Goal: Task Accomplishment & Management: Use online tool/utility

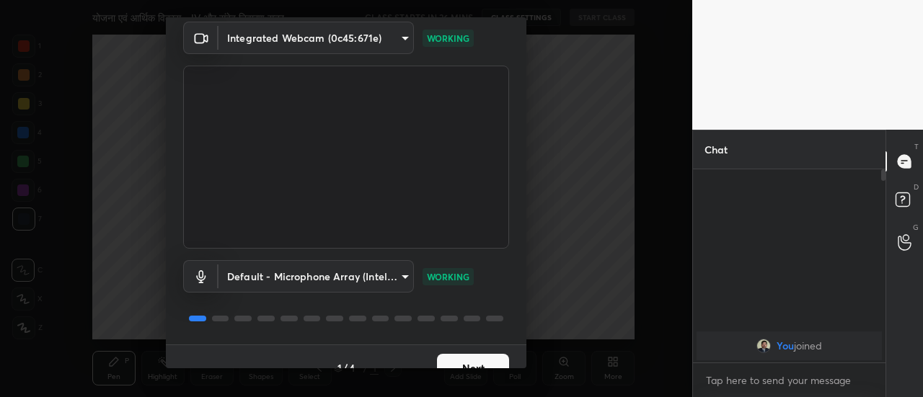
scroll to position [75, 0]
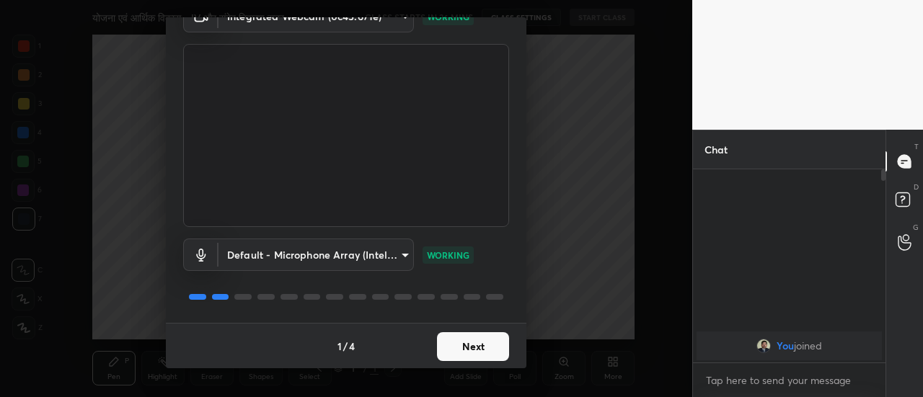
click at [462, 350] on button "Next" at bounding box center [473, 346] width 72 height 29
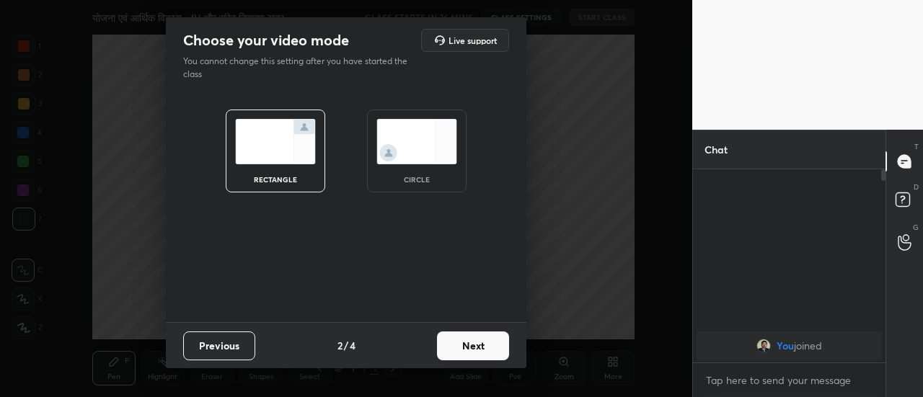
scroll to position [0, 0]
click at [462, 350] on button "Next" at bounding box center [473, 346] width 72 height 29
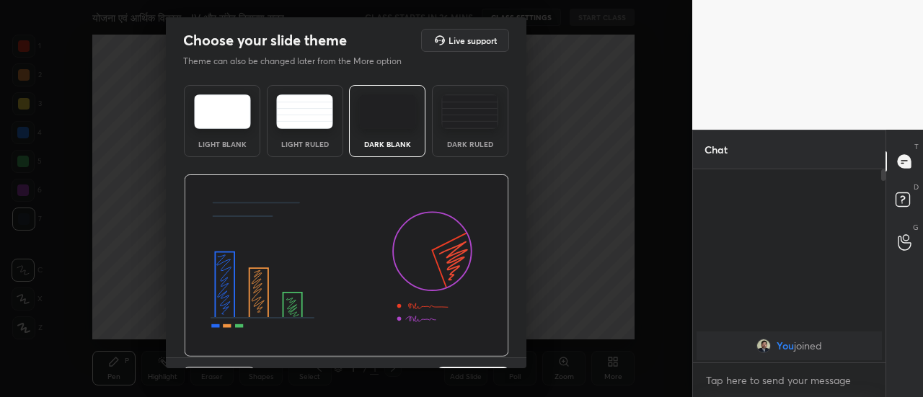
click at [482, 366] on div "Previous 3 / 4 Next" at bounding box center [346, 381] width 360 height 46
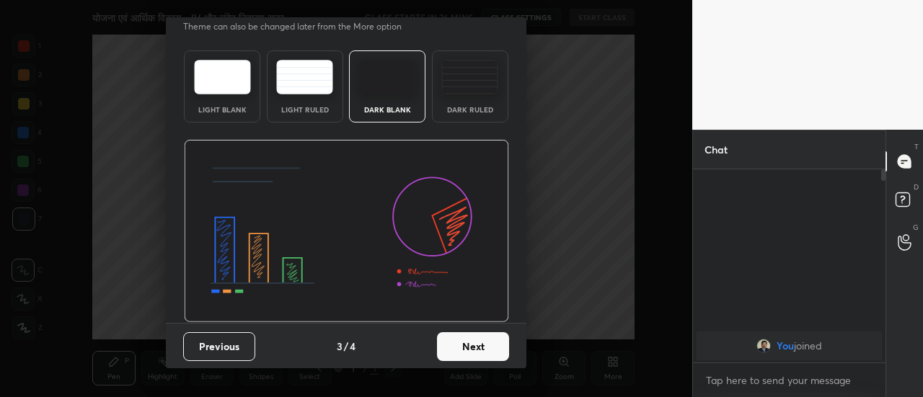
click at [498, 344] on button "Next" at bounding box center [473, 346] width 72 height 29
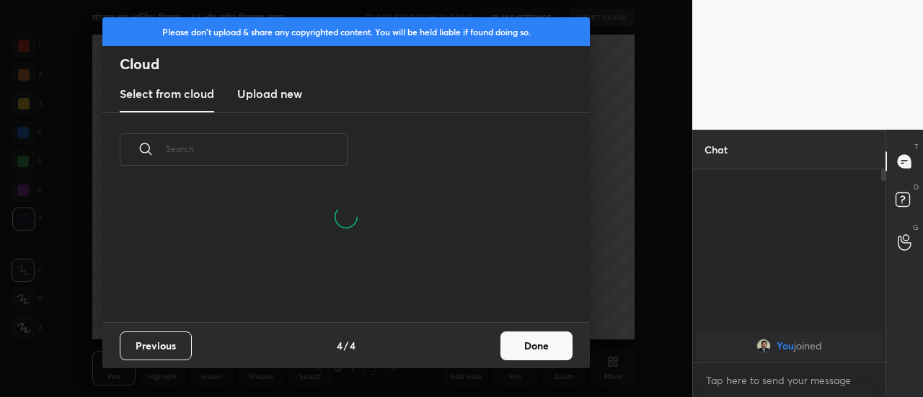
click at [498, 344] on div "Previous 4 / 4 Done" at bounding box center [345, 345] width 487 height 46
click at [522, 348] on button "Done" at bounding box center [536, 346] width 72 height 29
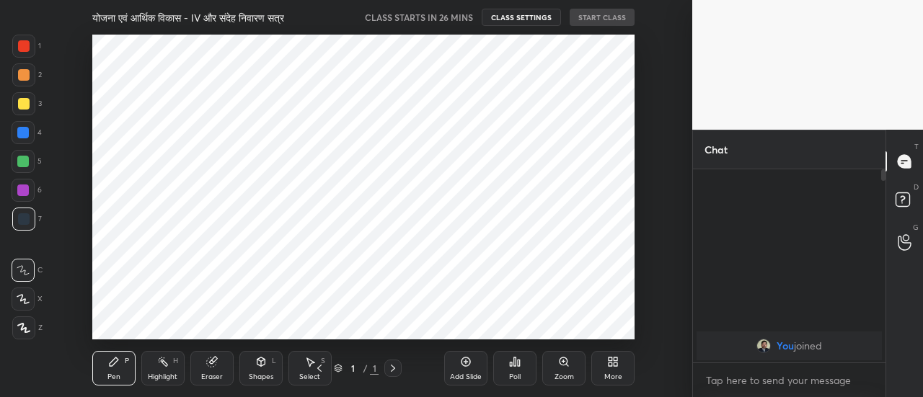
click at [459, 370] on div "Add Slide" at bounding box center [465, 368] width 43 height 35
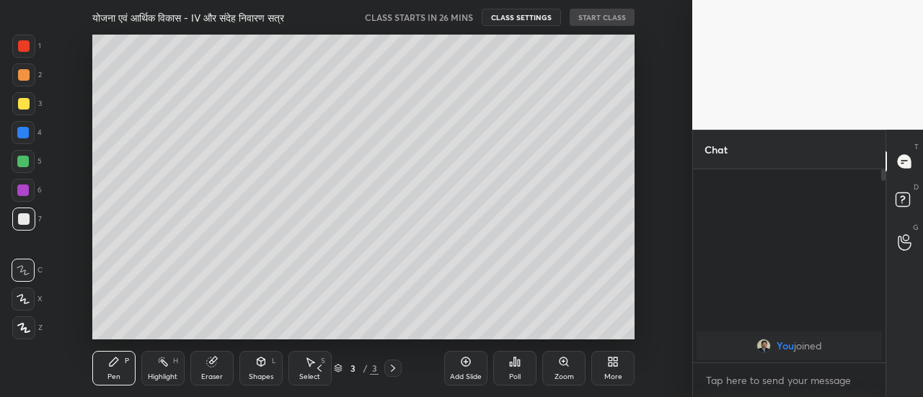
click at [459, 370] on div "Add Slide" at bounding box center [465, 368] width 43 height 35
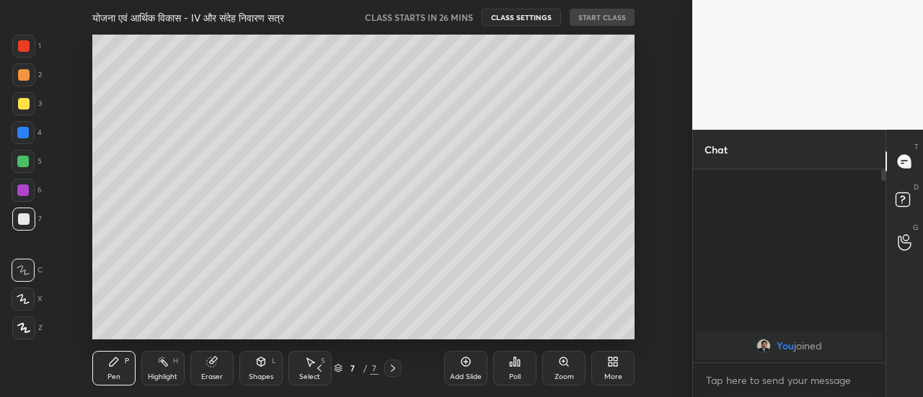
click at [459, 370] on div "Add Slide" at bounding box center [465, 368] width 43 height 35
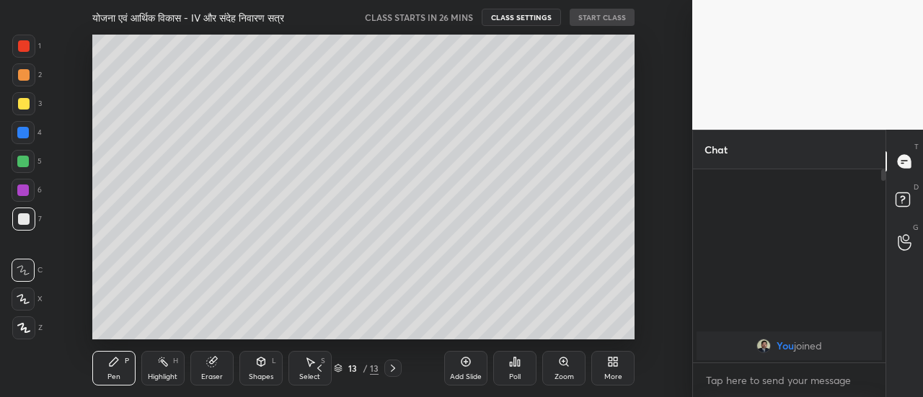
click at [459, 370] on div "Add Slide" at bounding box center [465, 368] width 43 height 35
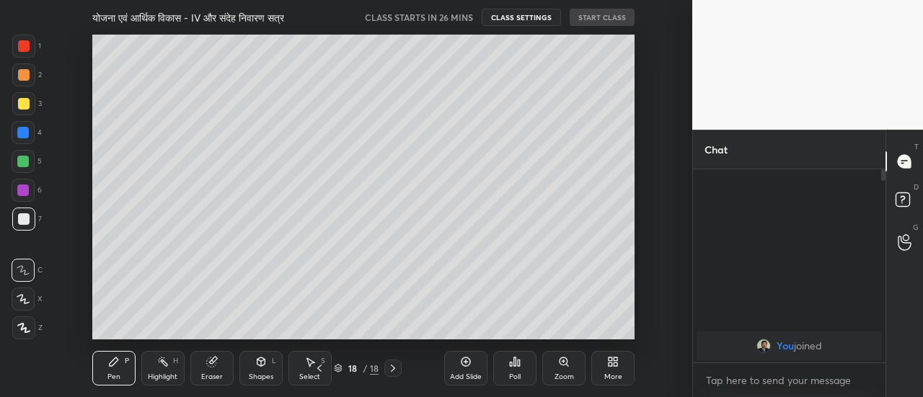
click at [459, 370] on div "Add Slide" at bounding box center [465, 368] width 43 height 35
click at [321, 373] on icon at bounding box center [320, 369] width 12 height 12
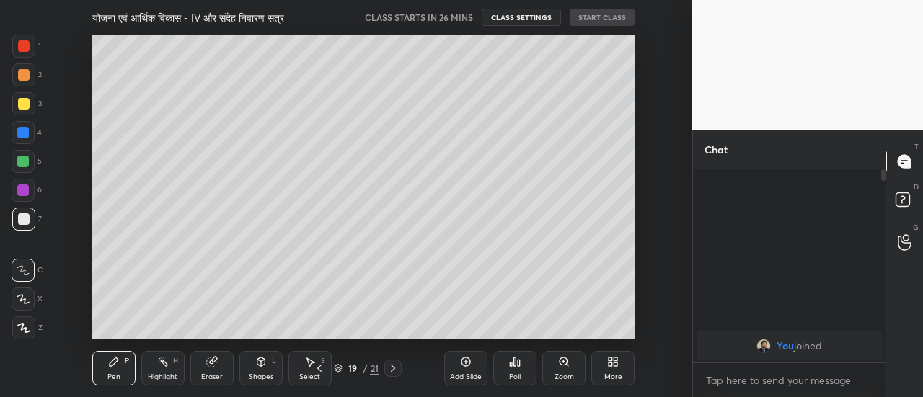
click at [321, 373] on icon at bounding box center [320, 369] width 12 height 12
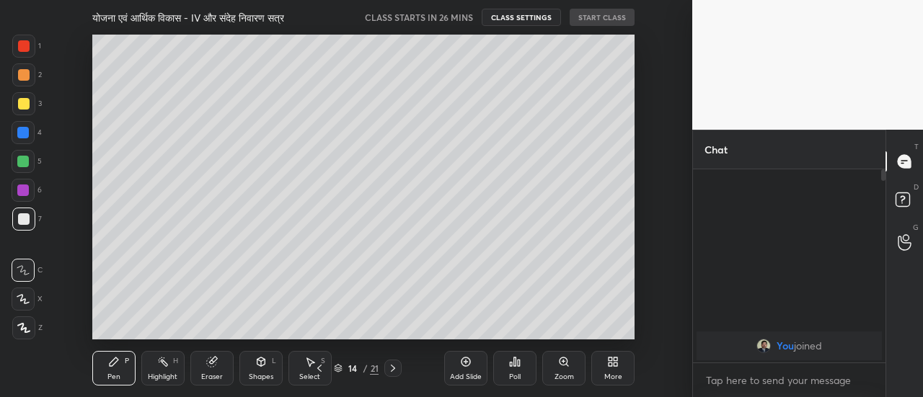
click at [321, 373] on icon at bounding box center [320, 369] width 12 height 12
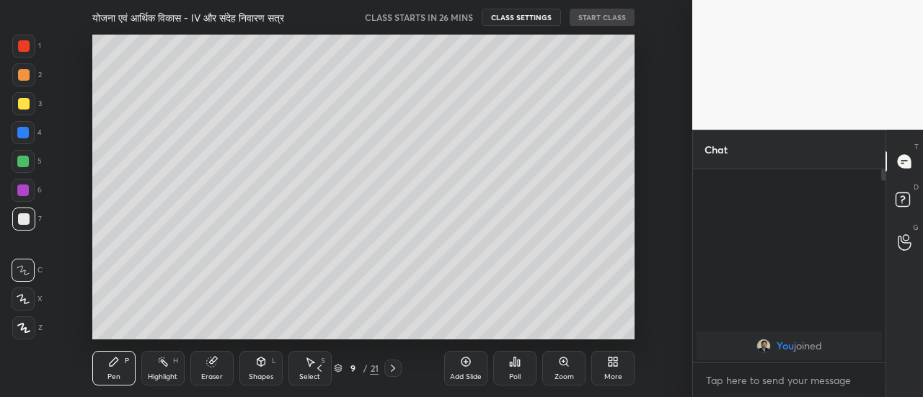
click at [321, 373] on icon at bounding box center [320, 369] width 12 height 12
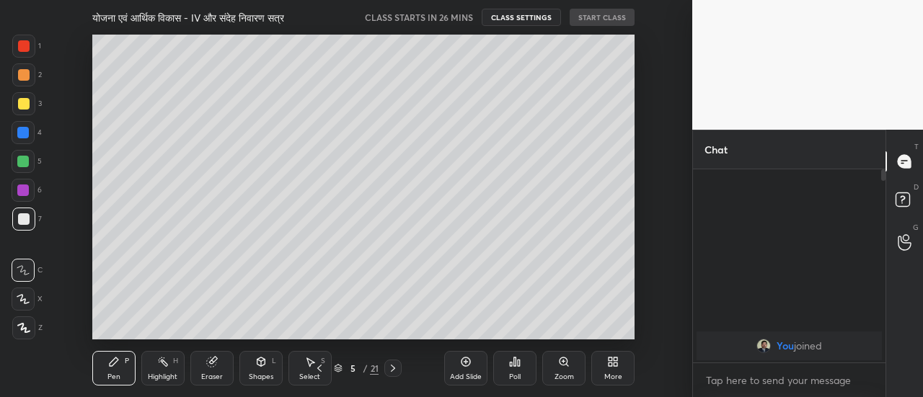
click at [321, 373] on icon at bounding box center [320, 369] width 12 height 12
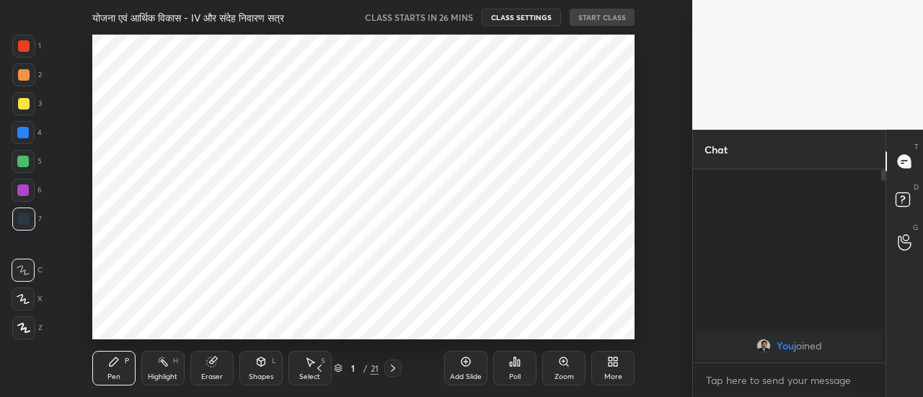
click at [389, 366] on icon at bounding box center [393, 369] width 12 height 12
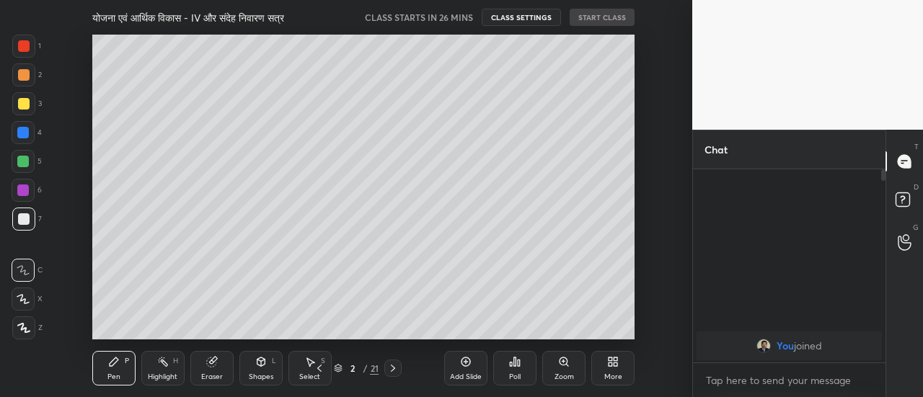
click at [19, 330] on icon at bounding box center [23, 328] width 13 height 10
click at [23, 100] on div at bounding box center [24, 104] width 12 height 12
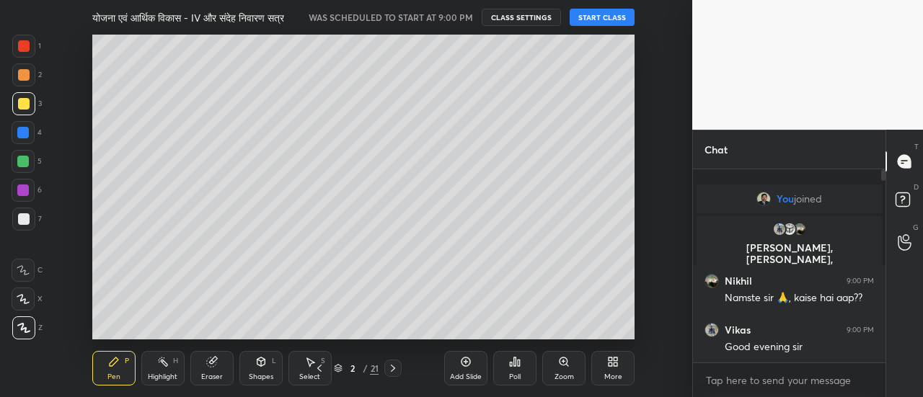
click at [605, 14] on button "START CLASS" at bounding box center [602, 17] width 65 height 17
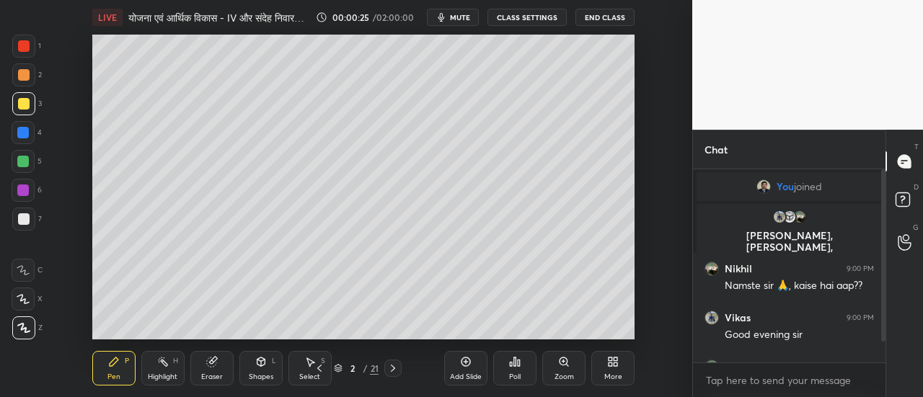
scroll to position [36, 0]
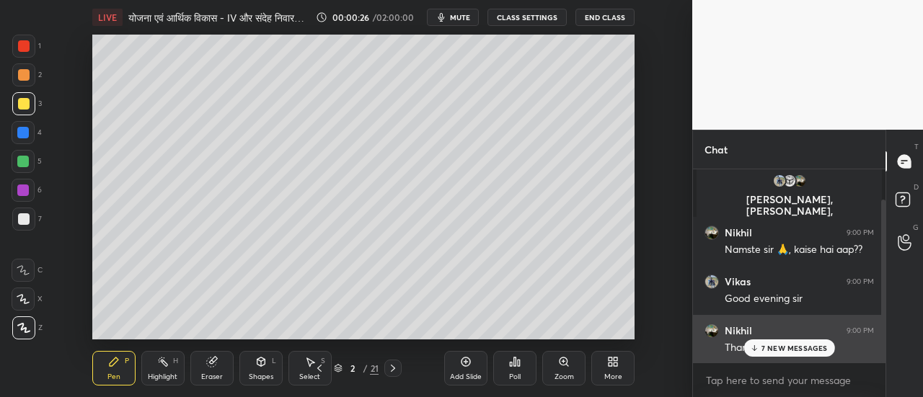
click at [774, 348] on p "7 NEW MESSAGES" at bounding box center [794, 348] width 66 height 9
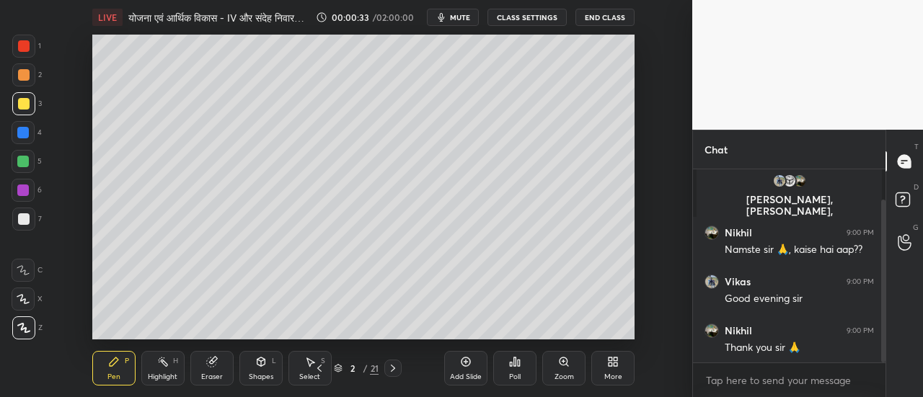
scroll to position [85, 0]
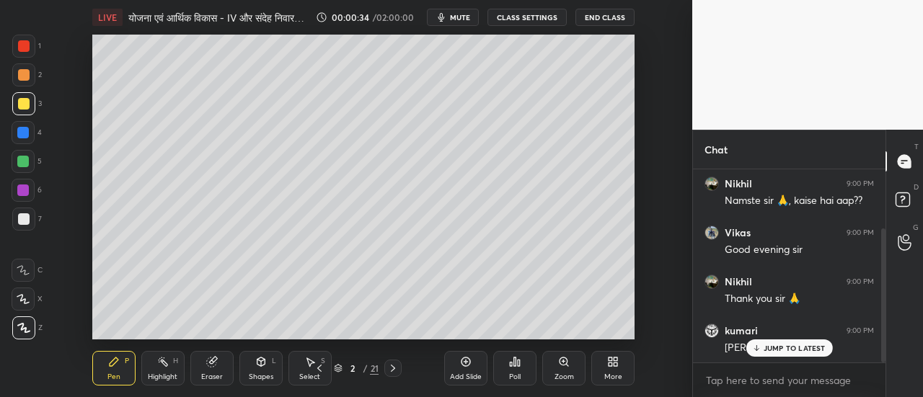
click at [215, 369] on div "Eraser" at bounding box center [211, 368] width 43 height 35
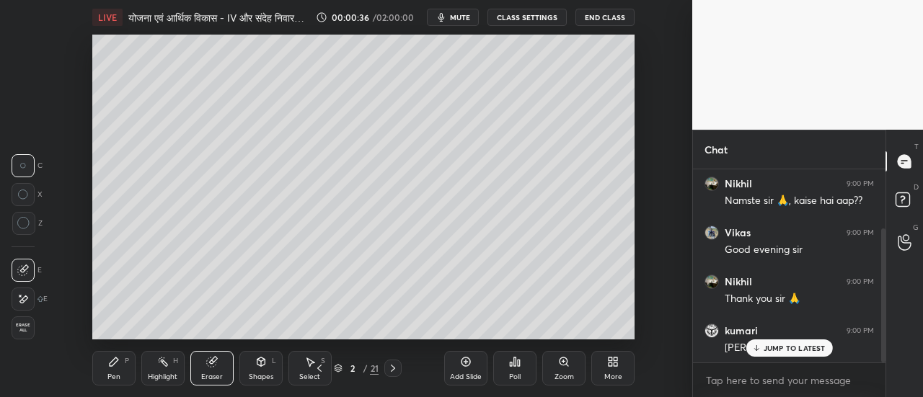
click at [27, 299] on icon at bounding box center [23, 299] width 12 height 12
click at [114, 366] on icon at bounding box center [114, 362] width 12 height 12
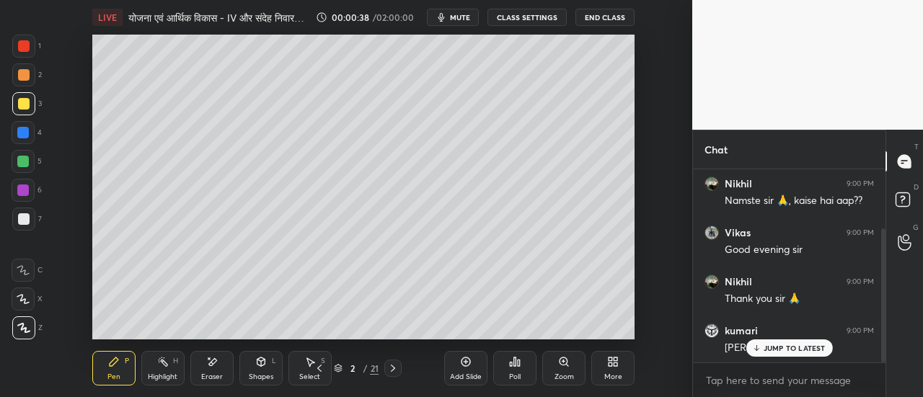
scroll to position [137, 0]
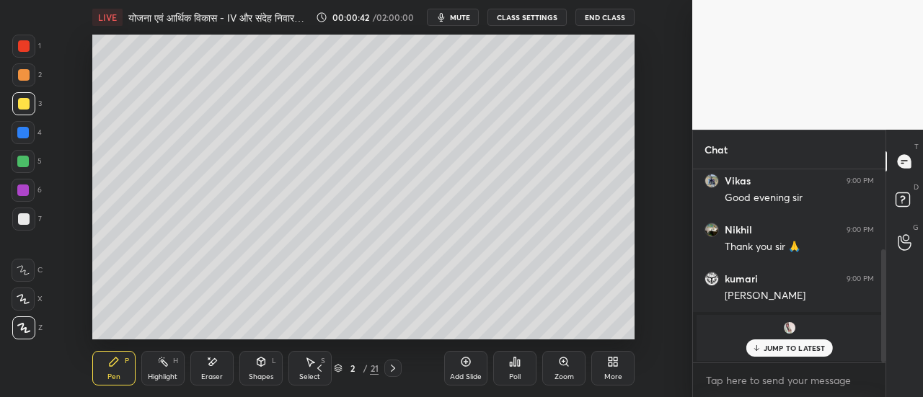
click at [772, 350] on p "JUMP TO LATEST" at bounding box center [795, 348] width 62 height 9
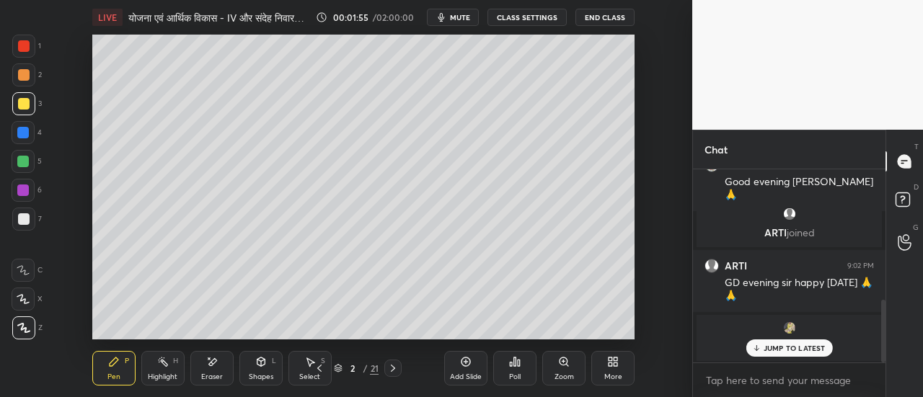
scroll to position [401, 0]
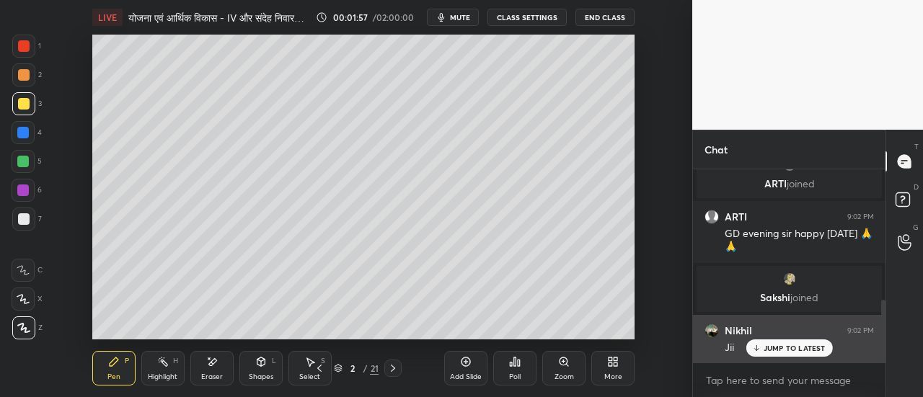
click at [784, 345] on p "JUMP TO LATEST" at bounding box center [795, 348] width 62 height 9
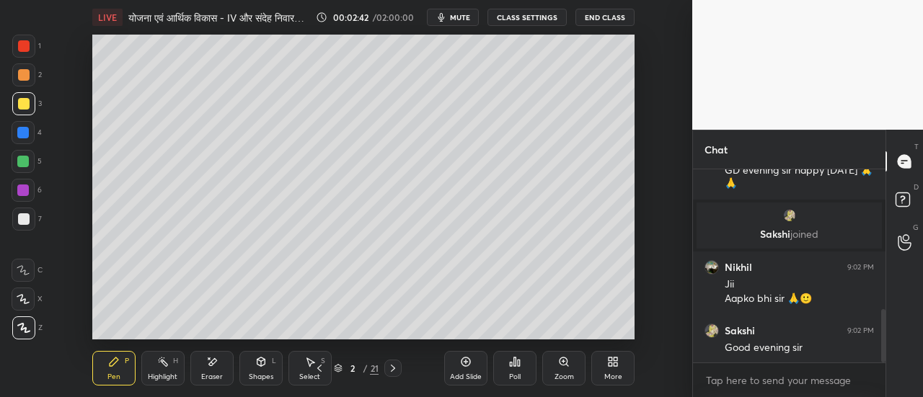
scroll to position [513, 0]
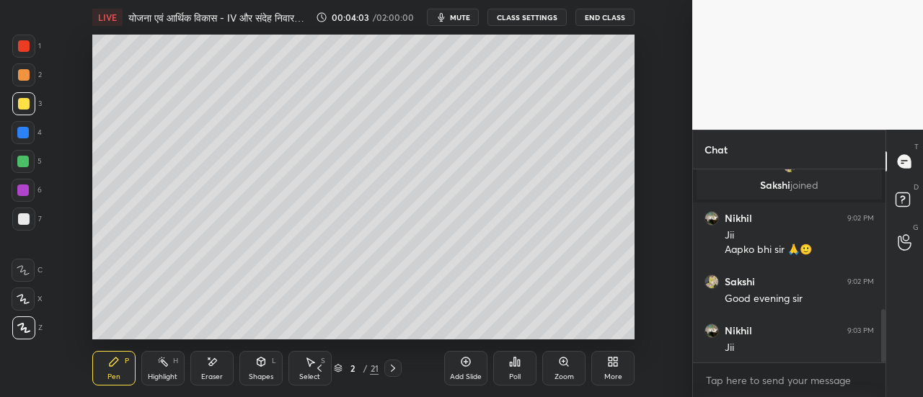
click at [16, 222] on div at bounding box center [23, 219] width 23 height 23
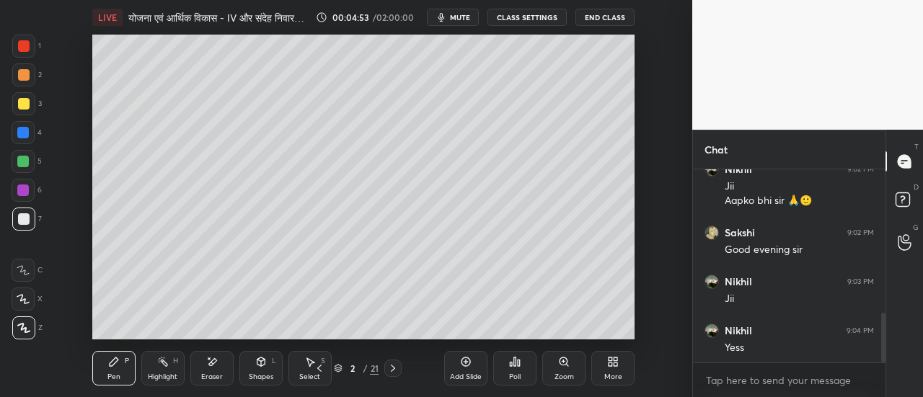
scroll to position [614, 0]
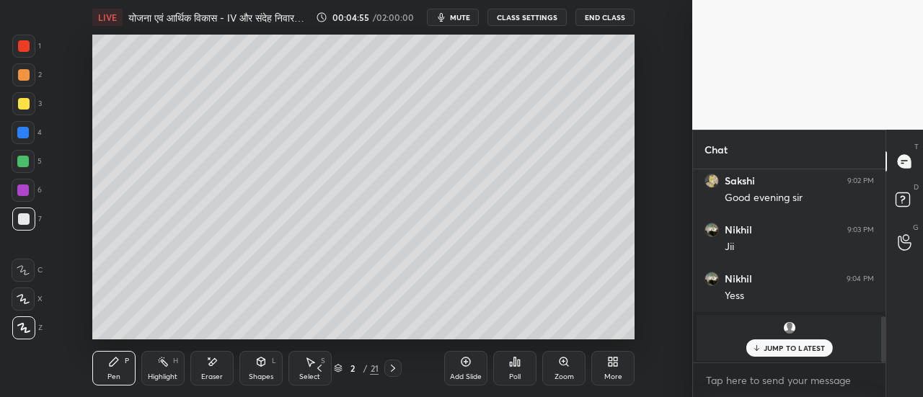
click at [795, 345] on p "JUMP TO LATEST" at bounding box center [795, 348] width 62 height 9
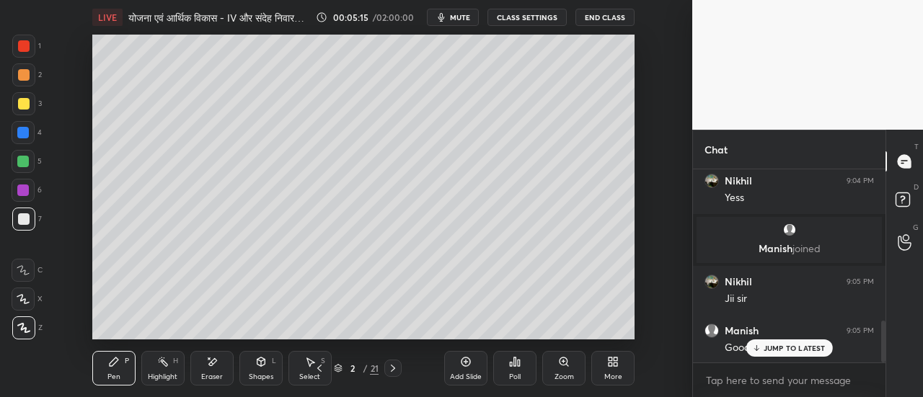
scroll to position [715, 0]
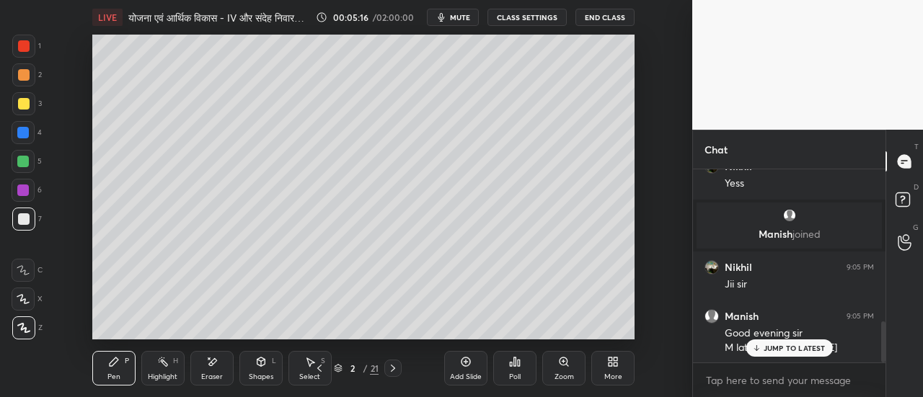
click at [26, 133] on div at bounding box center [23, 133] width 12 height 12
click at [773, 347] on p "JUMP TO LATEST" at bounding box center [795, 348] width 62 height 9
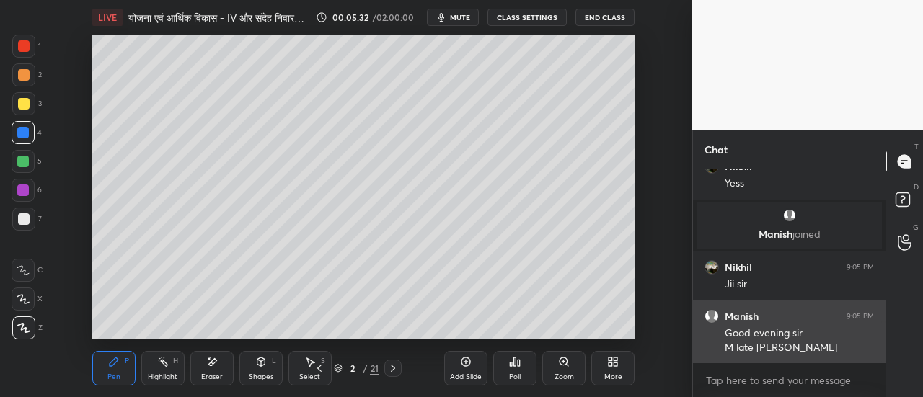
scroll to position [730, 0]
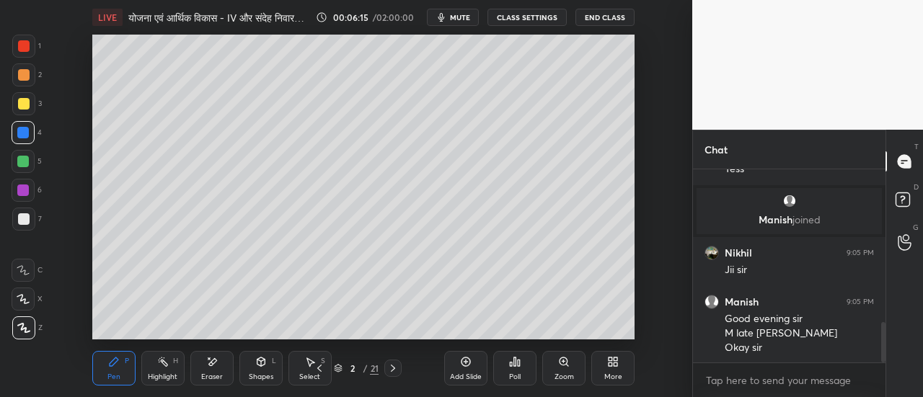
click at [392, 369] on icon at bounding box center [393, 369] width 12 height 12
click at [30, 76] on div at bounding box center [23, 74] width 23 height 23
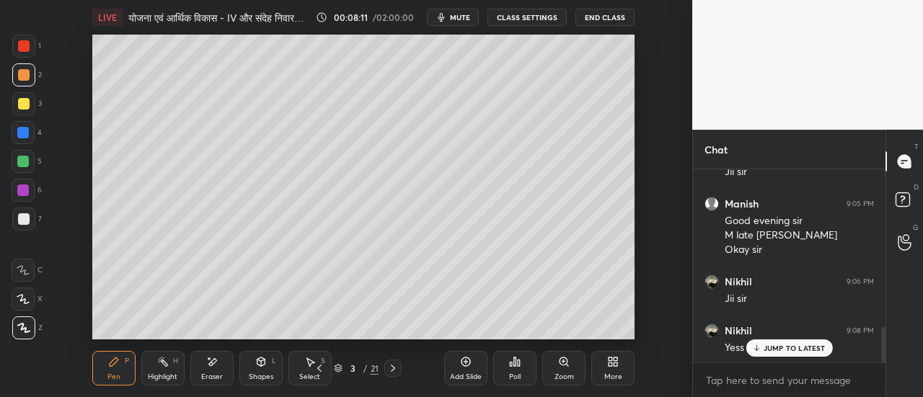
scroll to position [877, 0]
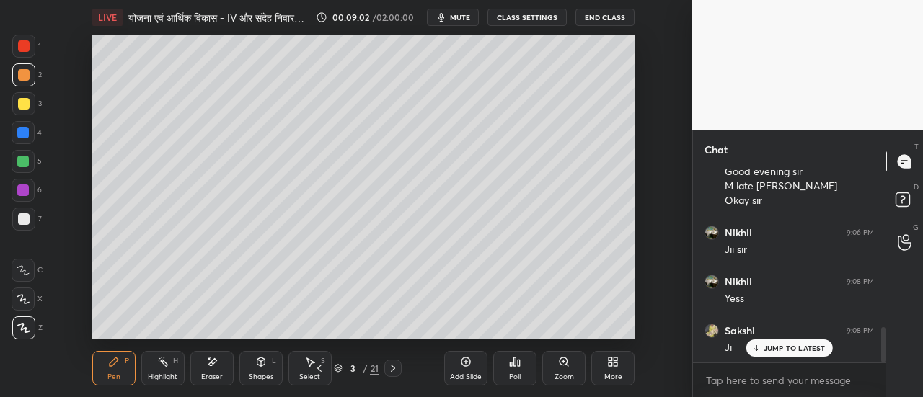
click at [27, 226] on div at bounding box center [23, 219] width 23 height 23
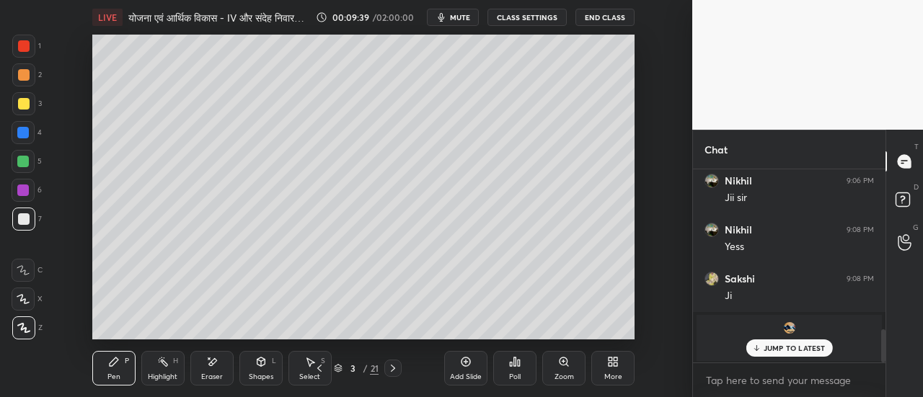
scroll to position [978, 0]
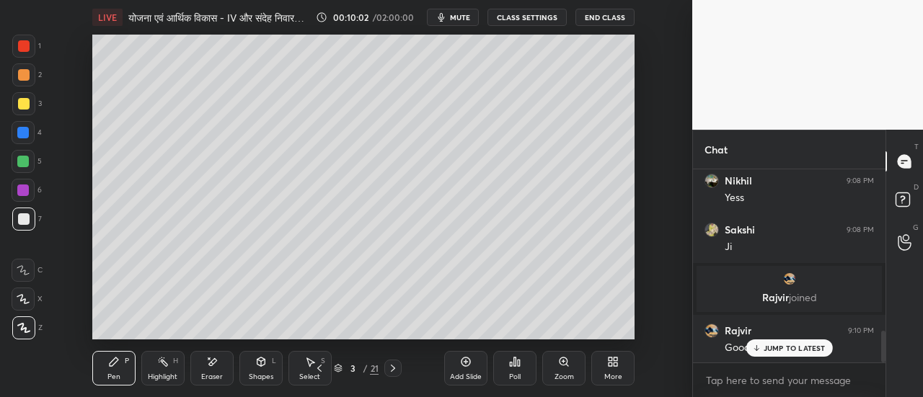
click at [638, 286] on div "Setting up your live class Poll for secs No correct answer Start poll" at bounding box center [363, 187] width 634 height 305
click at [25, 109] on div at bounding box center [24, 104] width 12 height 12
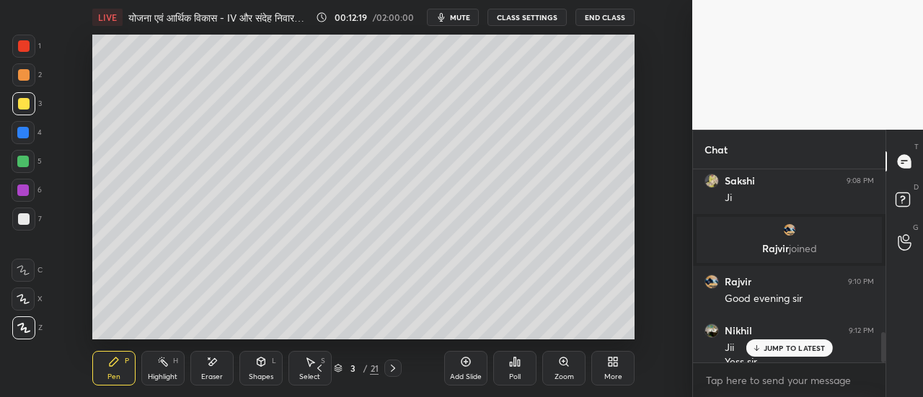
scroll to position [1041, 0]
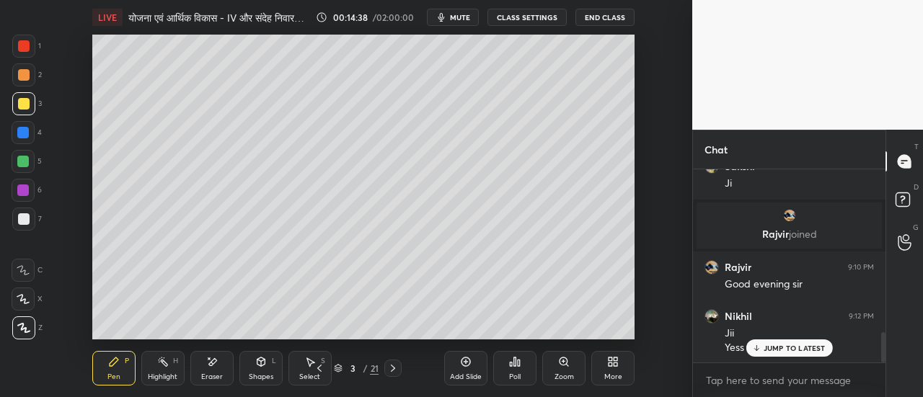
click at [790, 219] on img "grid" at bounding box center [789, 215] width 14 height 14
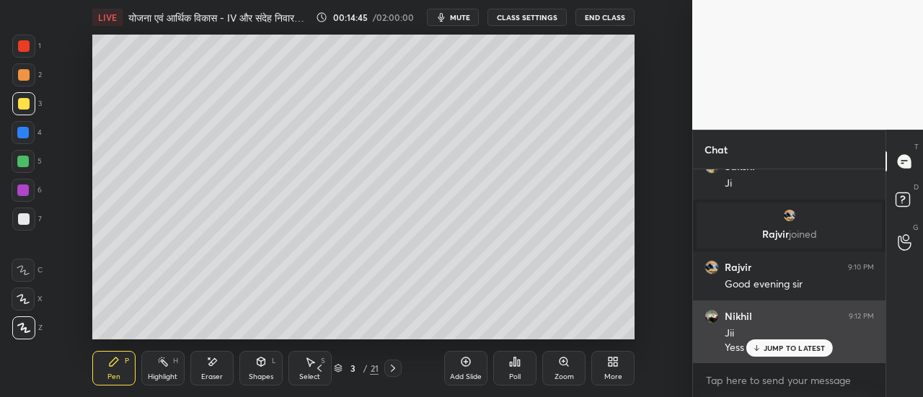
click at [783, 350] on p "JUMP TO LATEST" at bounding box center [795, 348] width 62 height 9
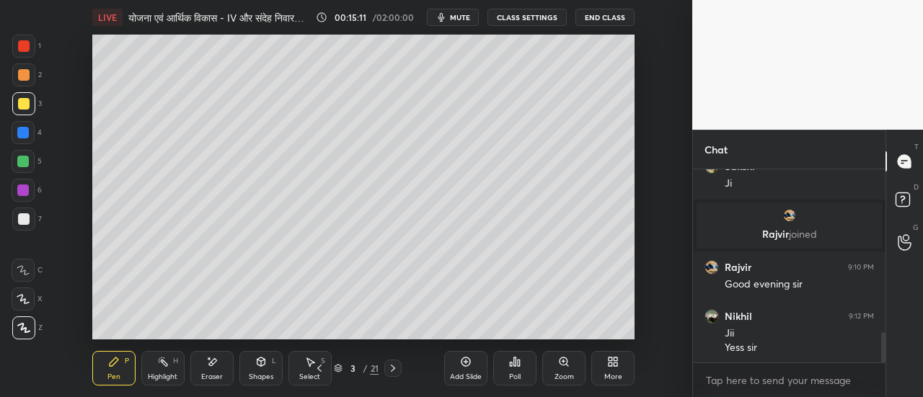
click at [392, 368] on icon at bounding box center [393, 369] width 12 height 12
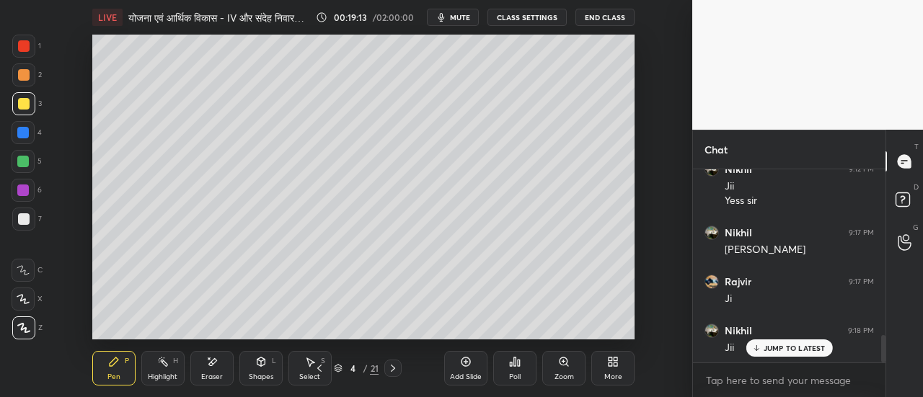
scroll to position [1276, 0]
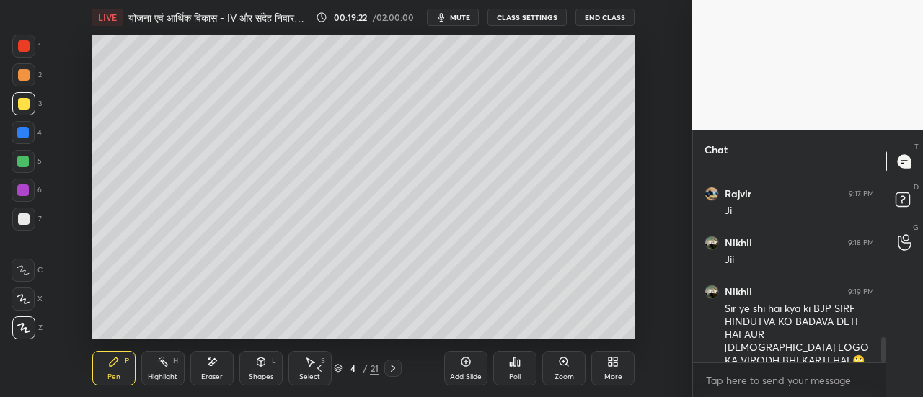
click at [30, 218] on div at bounding box center [23, 219] width 23 height 23
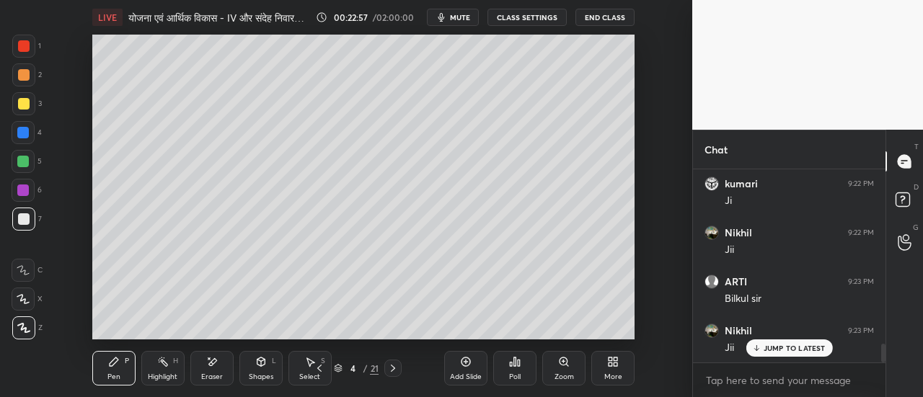
scroll to position [1895, 0]
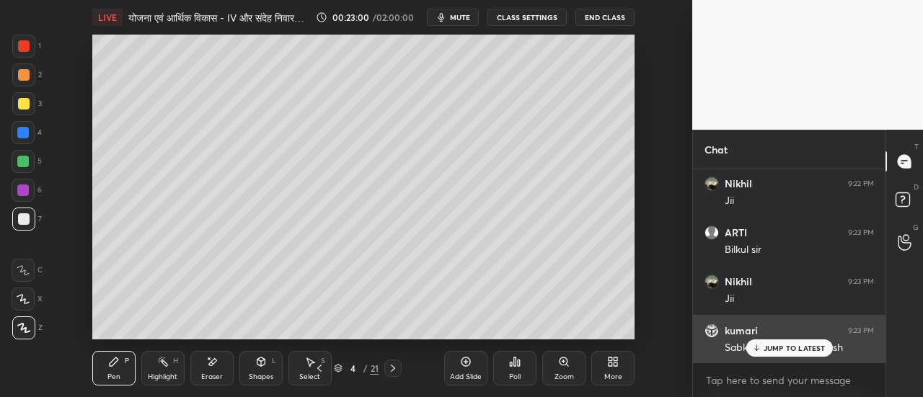
click at [776, 347] on p "JUMP TO LATEST" at bounding box center [795, 348] width 62 height 9
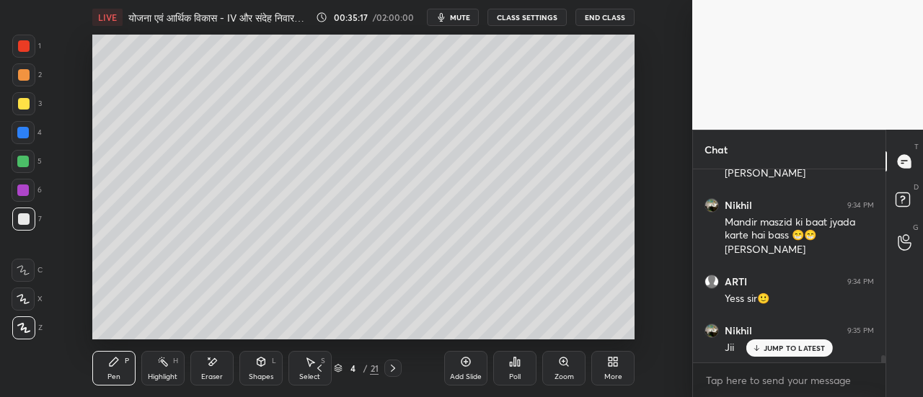
scroll to position [4852, 0]
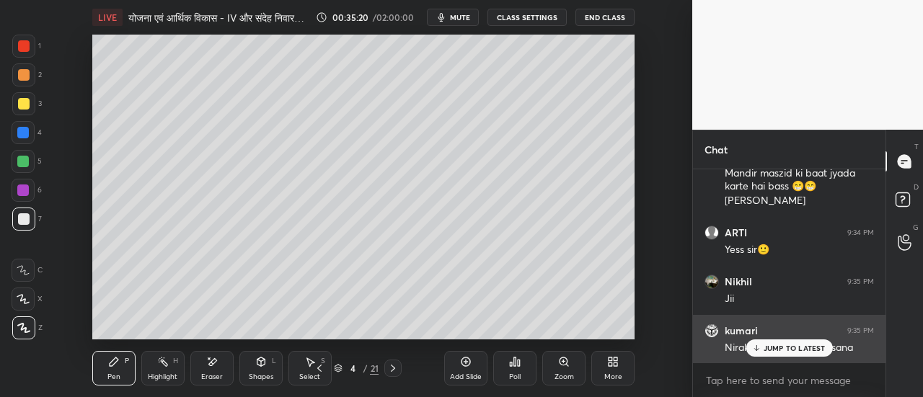
click at [774, 348] on p "JUMP TO LATEST" at bounding box center [795, 348] width 62 height 9
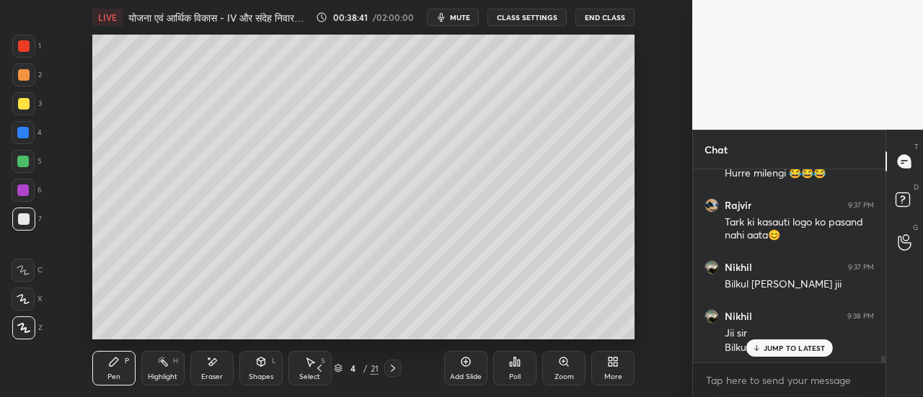
scroll to position [5413, 0]
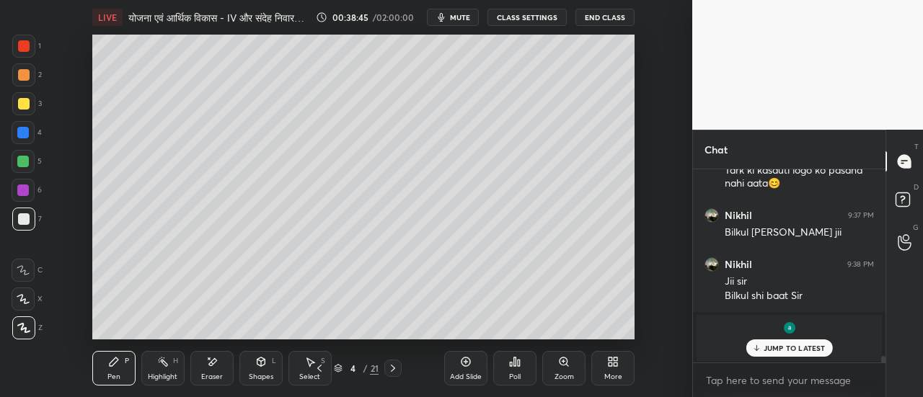
click at [801, 350] on p "JUMP TO LATEST" at bounding box center [795, 348] width 62 height 9
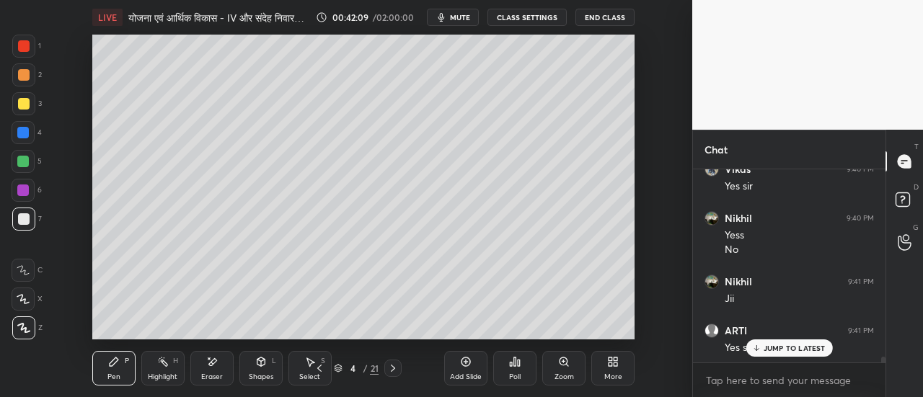
scroll to position [6114, 0]
click at [392, 370] on icon at bounding box center [393, 369] width 12 height 12
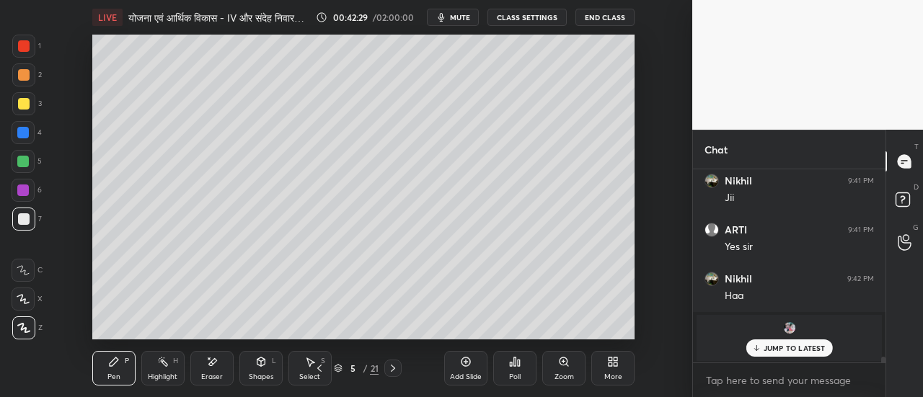
click at [773, 350] on p "JUMP TO LATEST" at bounding box center [795, 348] width 62 height 9
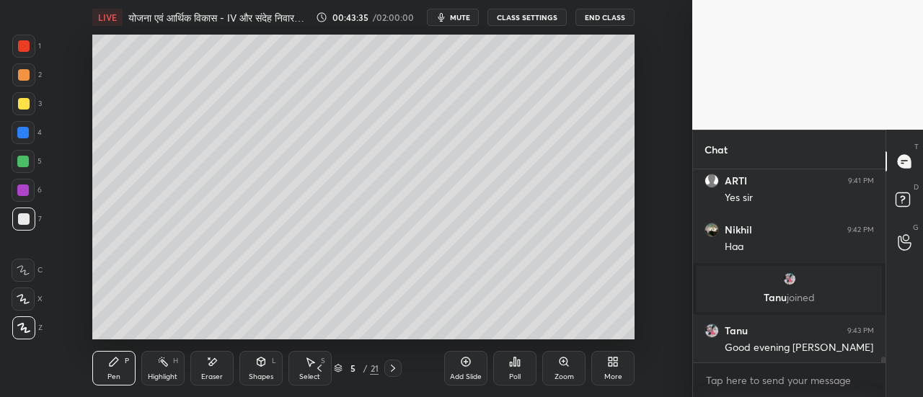
click at [25, 171] on div at bounding box center [23, 161] width 23 height 23
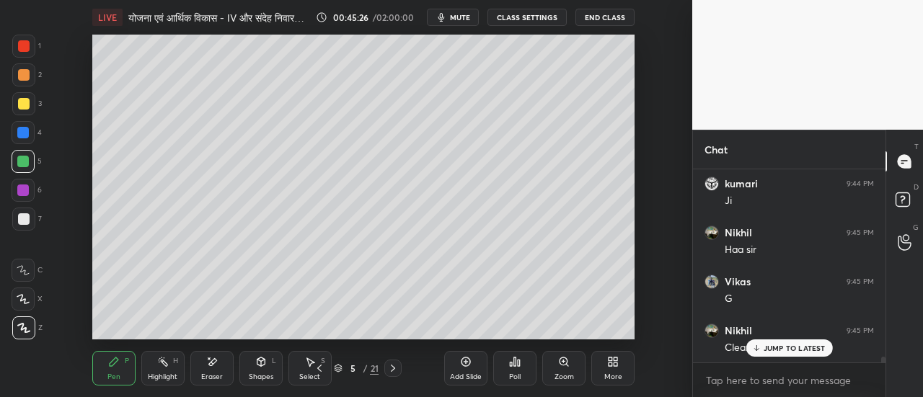
scroll to position [6522, 0]
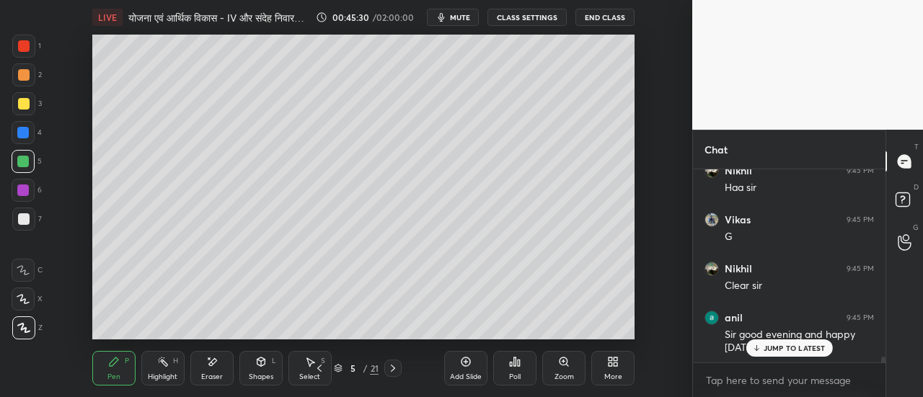
click at [779, 348] on p "JUMP TO LATEST" at bounding box center [795, 348] width 62 height 9
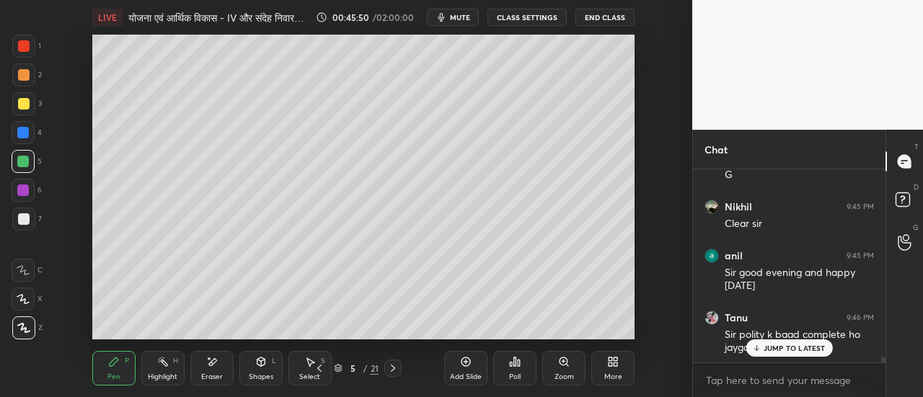
click at [25, 76] on div at bounding box center [24, 75] width 12 height 12
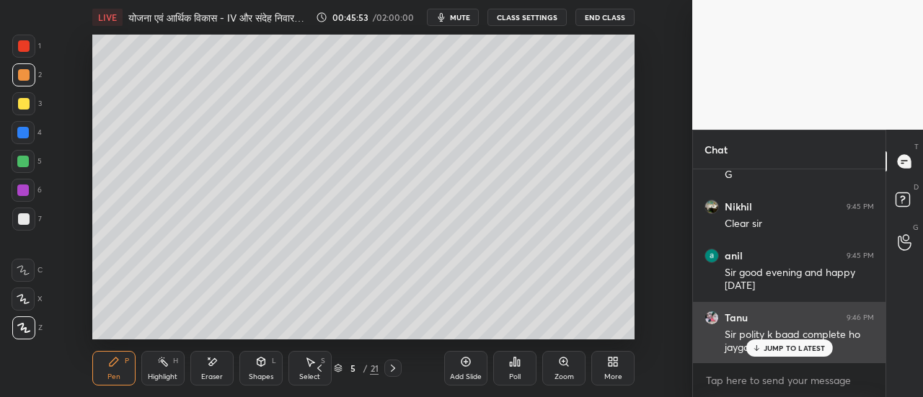
click at [768, 352] on p "JUMP TO LATEST" at bounding box center [795, 348] width 62 height 9
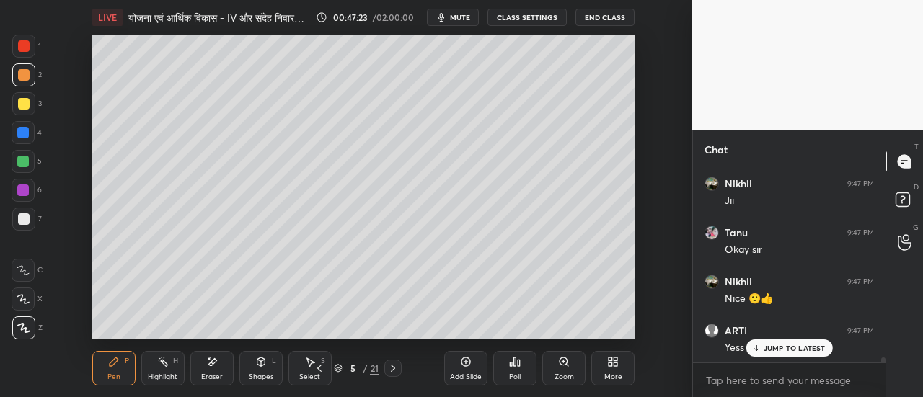
scroll to position [6969, 0]
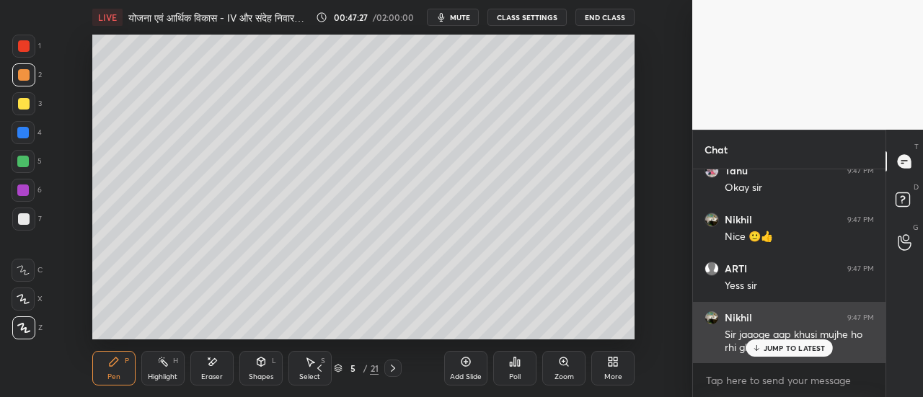
click at [789, 348] on p "JUMP TO LATEST" at bounding box center [795, 348] width 62 height 9
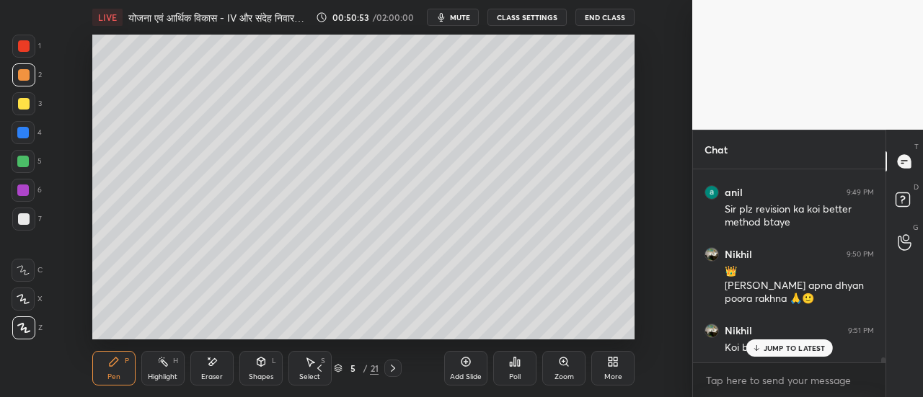
scroll to position [7619, 0]
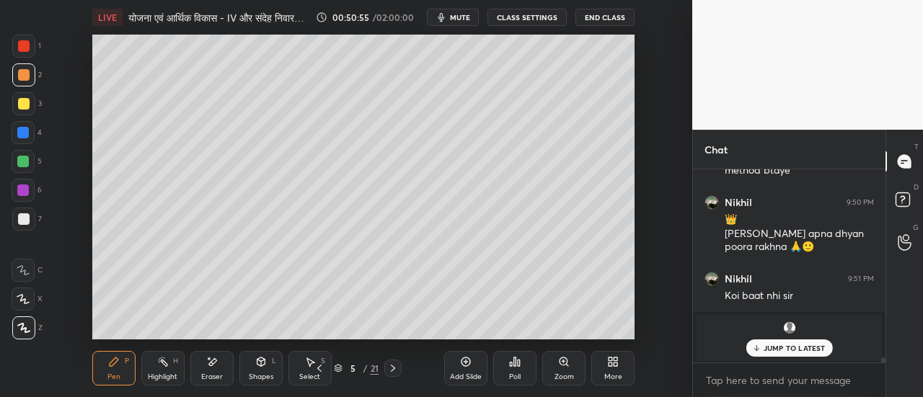
click at [796, 350] on p "JUMP TO LATEST" at bounding box center [795, 348] width 62 height 9
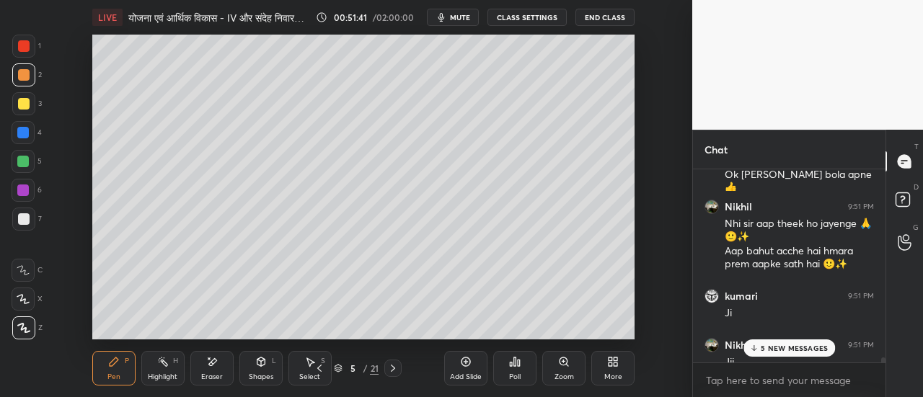
scroll to position [7856, 0]
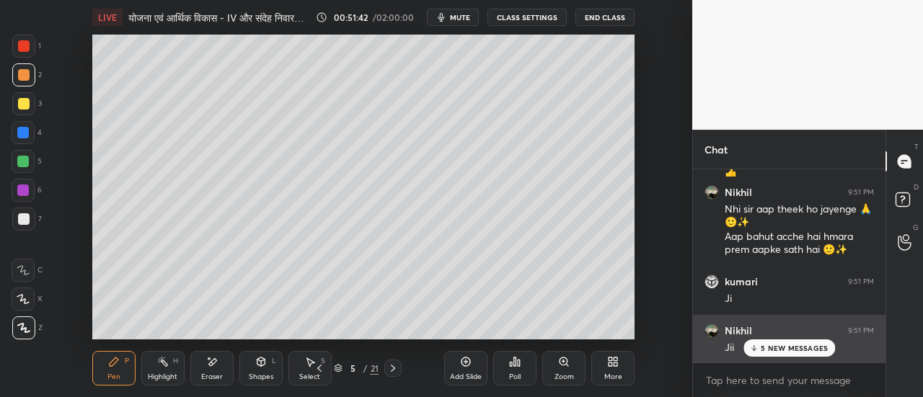
click at [789, 348] on p "5 NEW MESSAGES" at bounding box center [794, 348] width 67 height 9
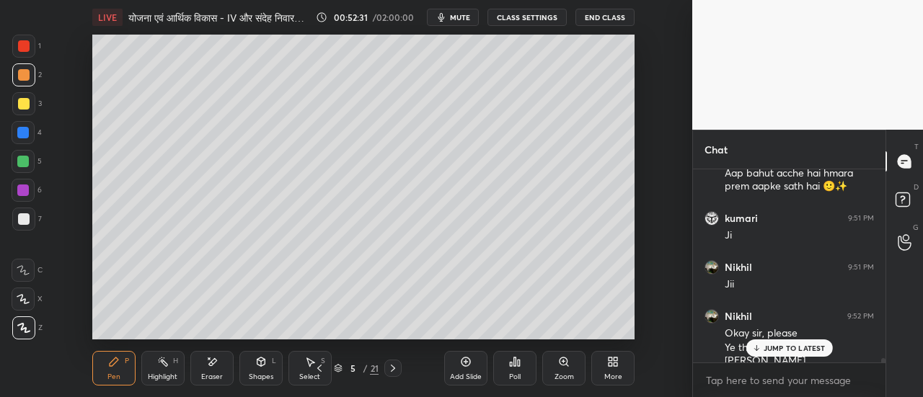
scroll to position [7934, 0]
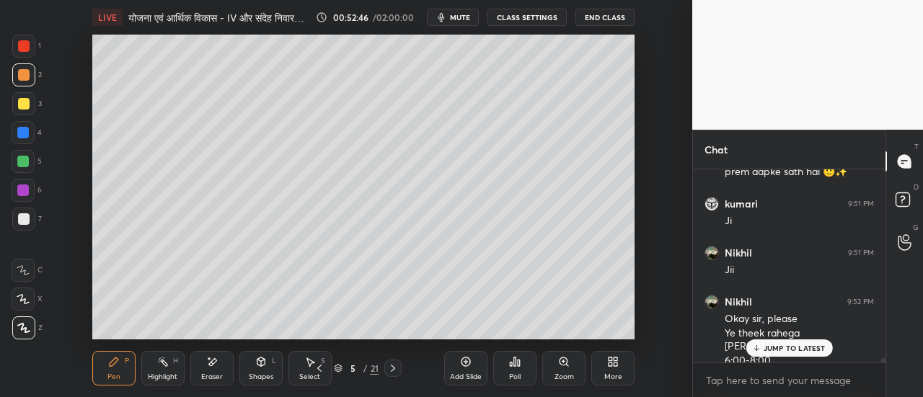
click at [776, 350] on p "JUMP TO LATEST" at bounding box center [795, 348] width 62 height 9
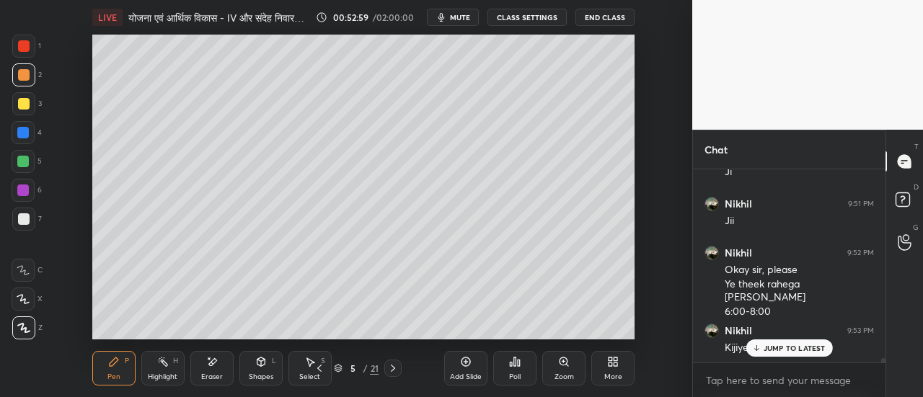
scroll to position [8045, 0]
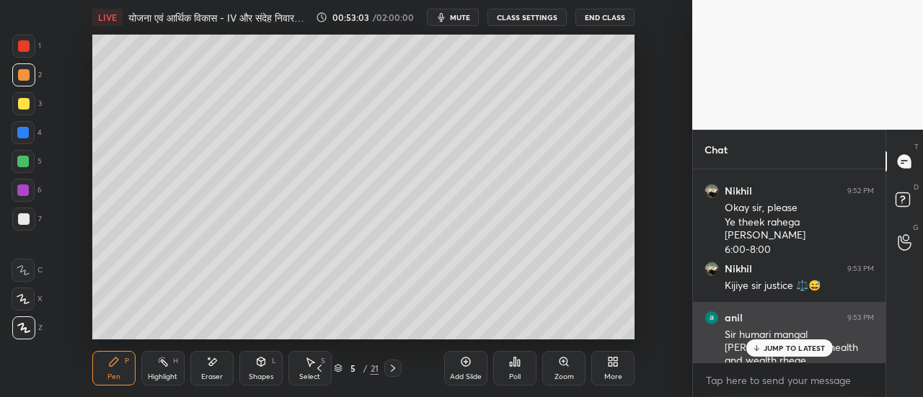
click at [805, 351] on p "JUMP TO LATEST" at bounding box center [795, 348] width 62 height 9
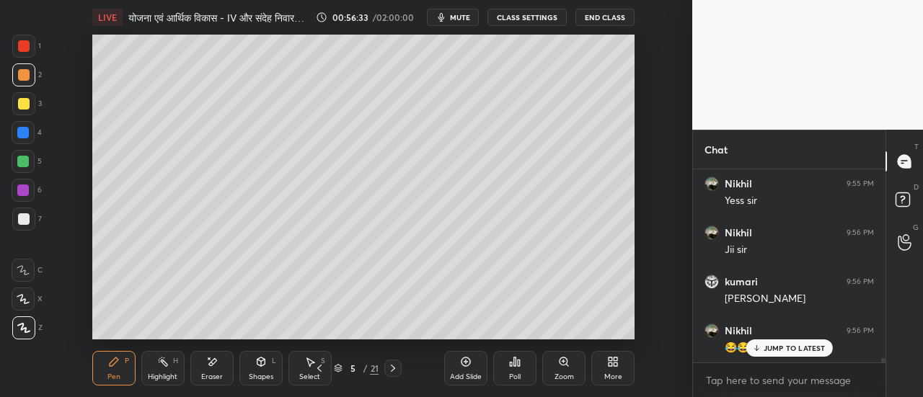
scroll to position [8868, 0]
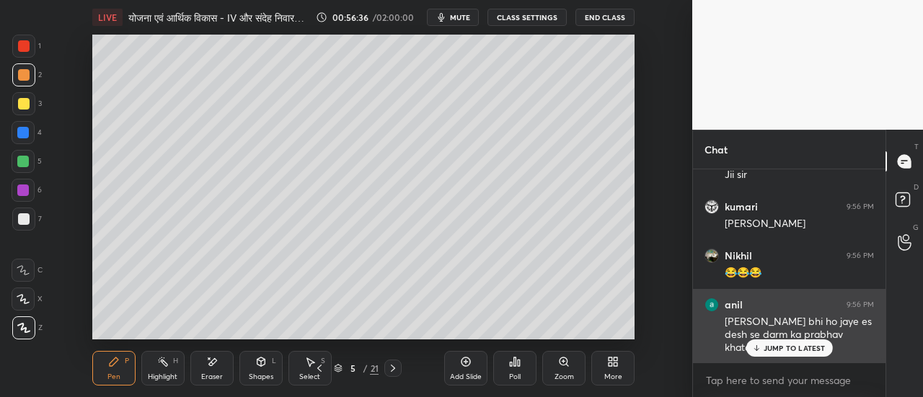
click at [770, 347] on p "JUMP TO LATEST" at bounding box center [795, 348] width 62 height 9
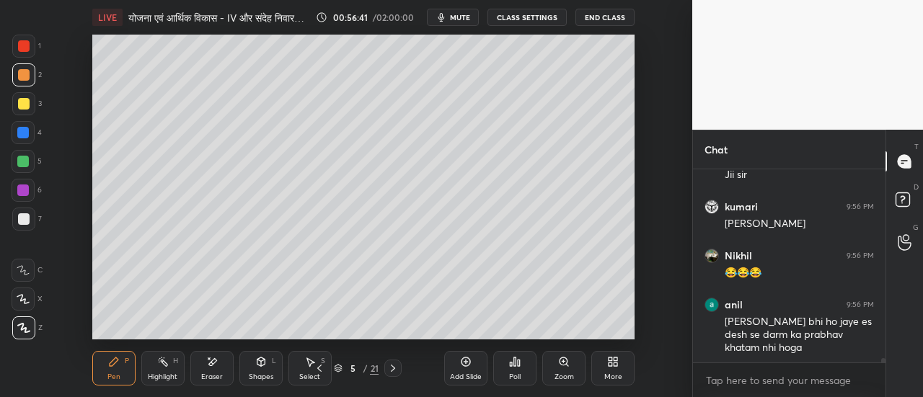
scroll to position [8930, 0]
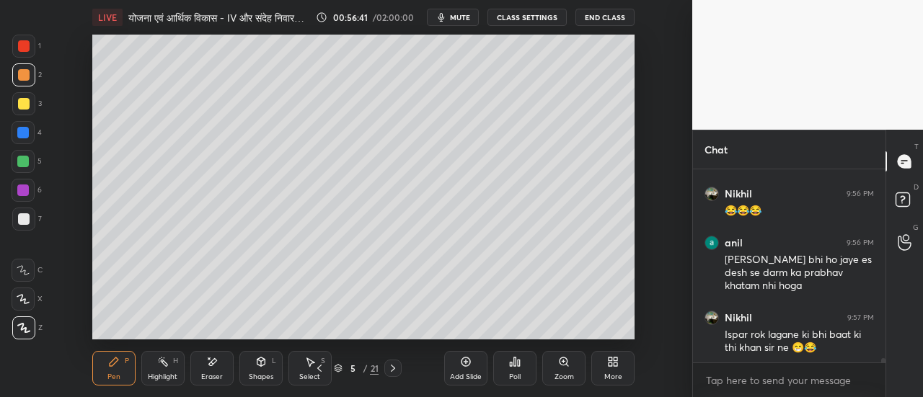
click at [462, 21] on span "mute" at bounding box center [460, 17] width 20 height 10
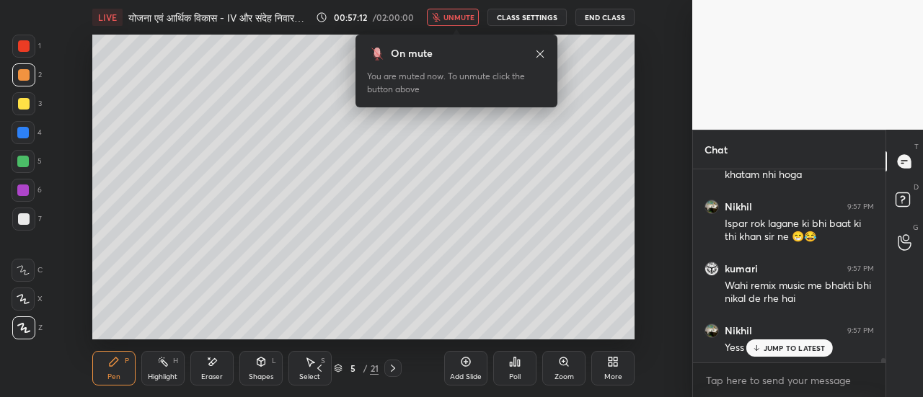
scroll to position [9068, 0]
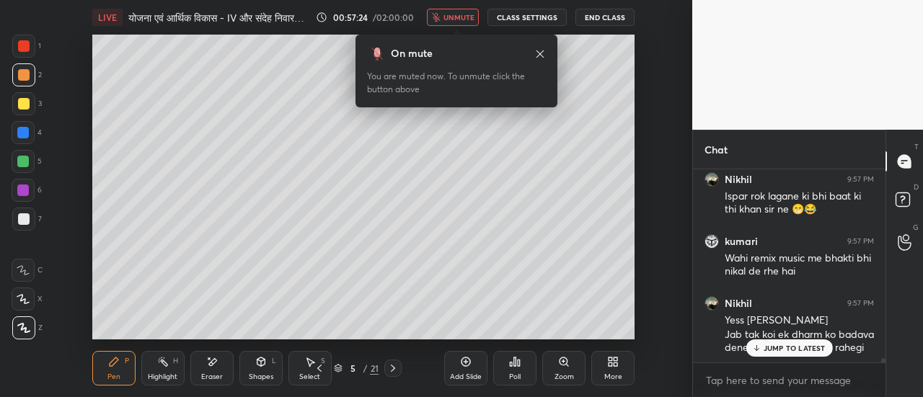
click at [462, 21] on span "unmute" at bounding box center [458, 17] width 31 height 10
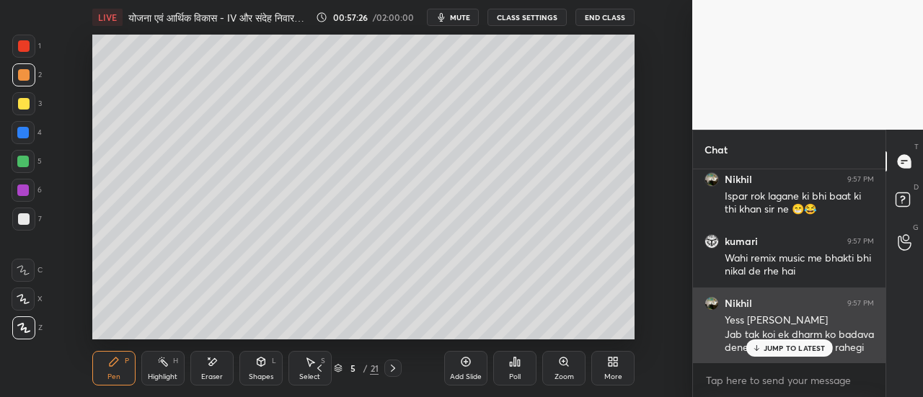
click at [792, 347] on p "JUMP TO LATEST" at bounding box center [795, 348] width 62 height 9
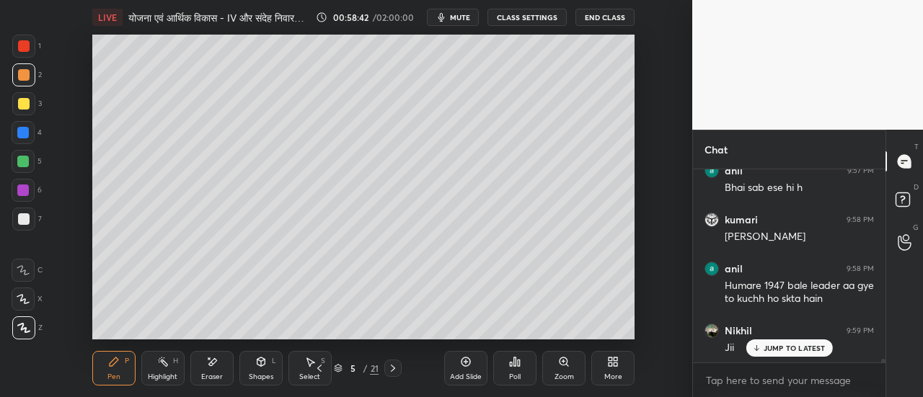
scroll to position [9326, 0]
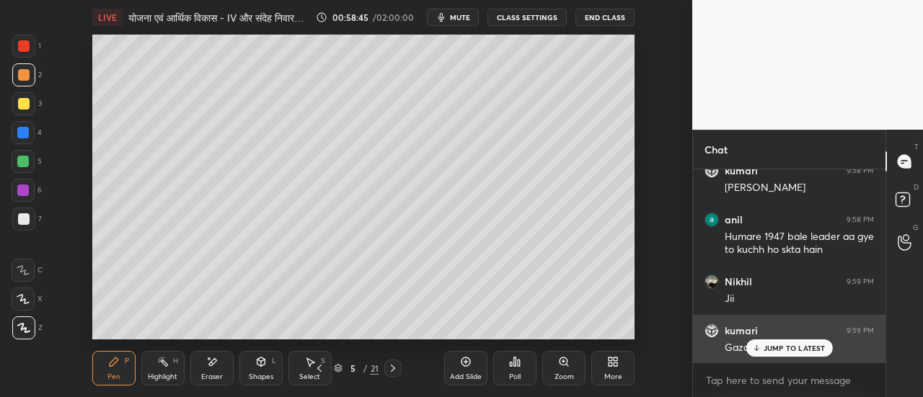
click at [791, 353] on p "JUMP TO LATEST" at bounding box center [795, 348] width 62 height 9
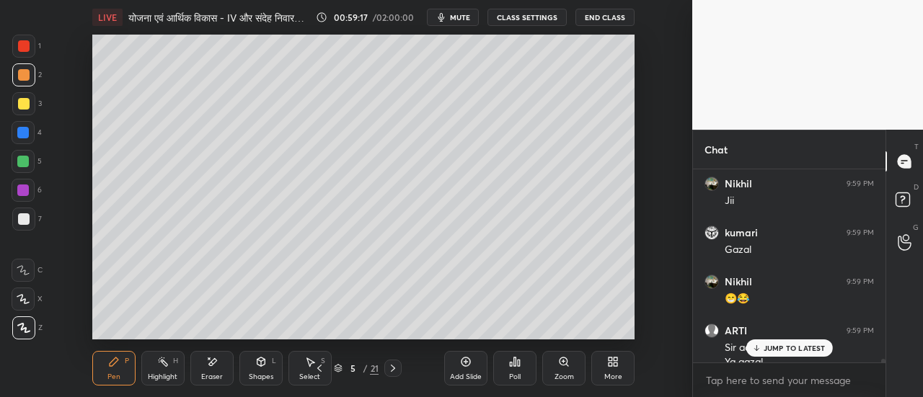
scroll to position [9439, 0]
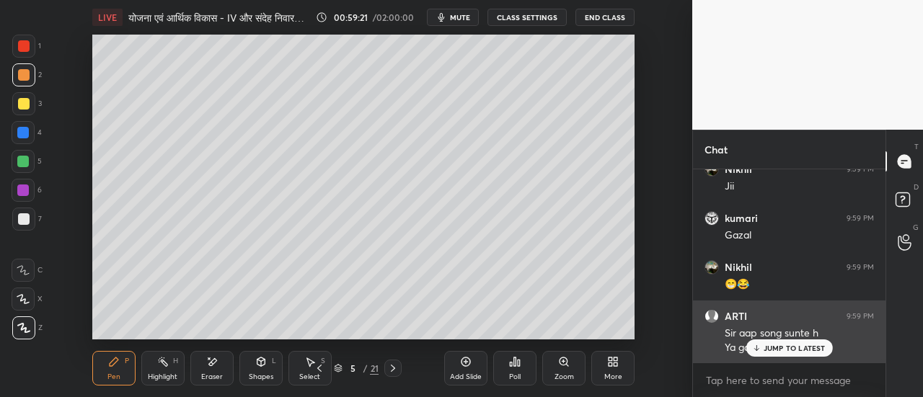
click at [795, 353] on p "JUMP TO LATEST" at bounding box center [795, 348] width 62 height 9
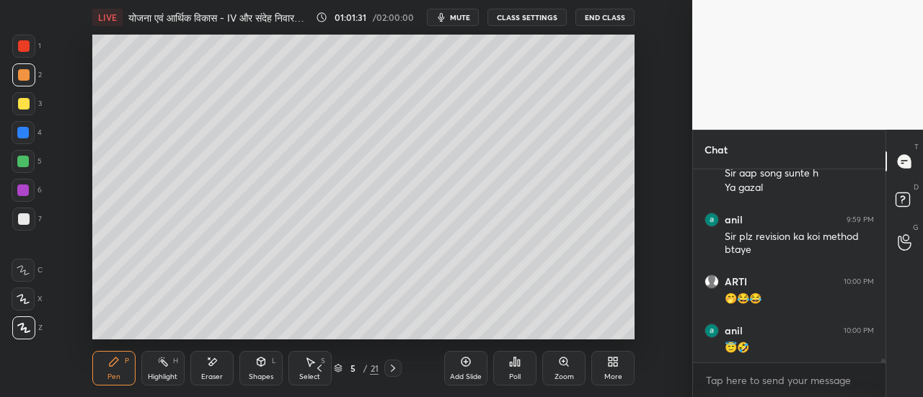
scroll to position [9648, 0]
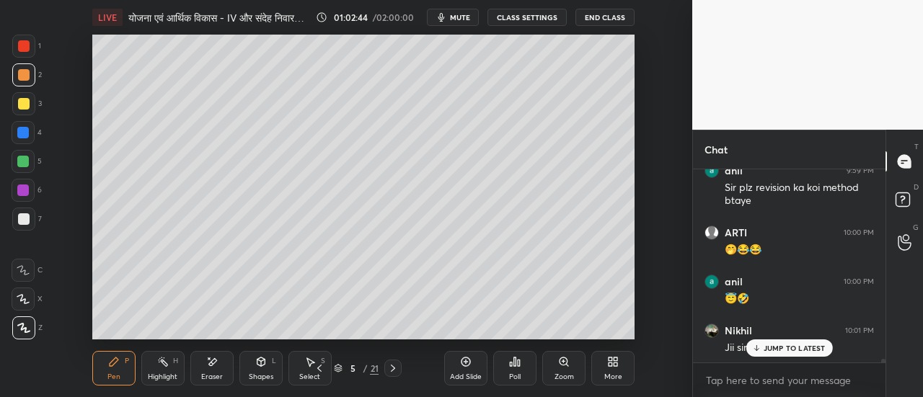
click at [394, 371] on icon at bounding box center [393, 369] width 12 height 12
click at [25, 106] on div at bounding box center [24, 104] width 12 height 12
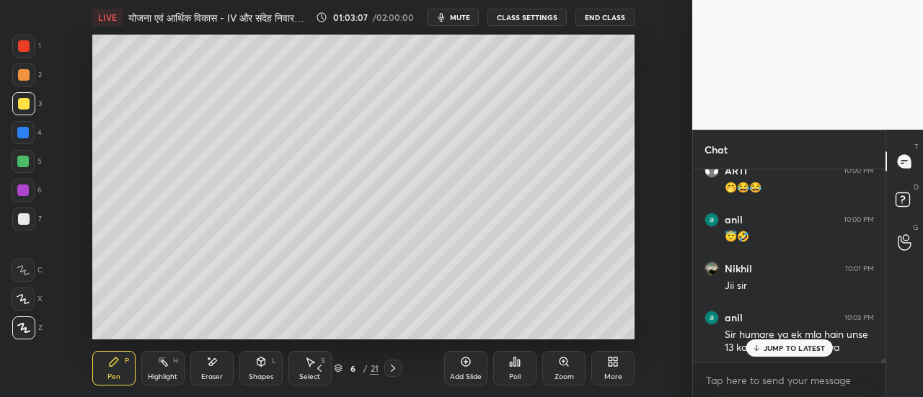
click at [787, 351] on p "JUMP TO LATEST" at bounding box center [795, 348] width 62 height 9
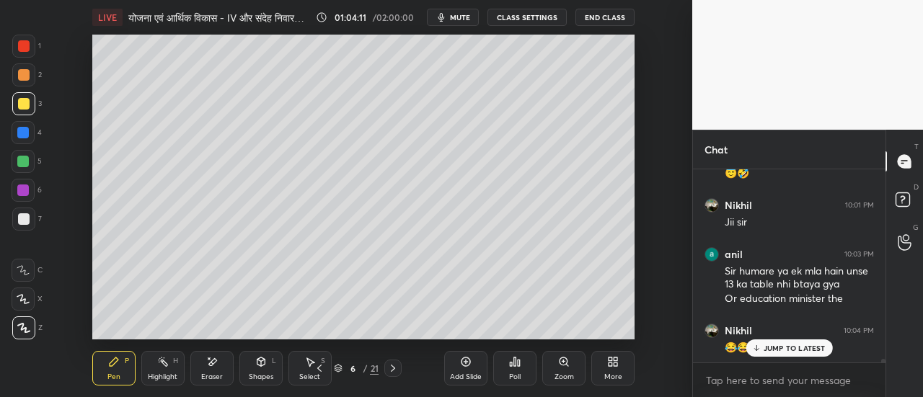
scroll to position [9835, 0]
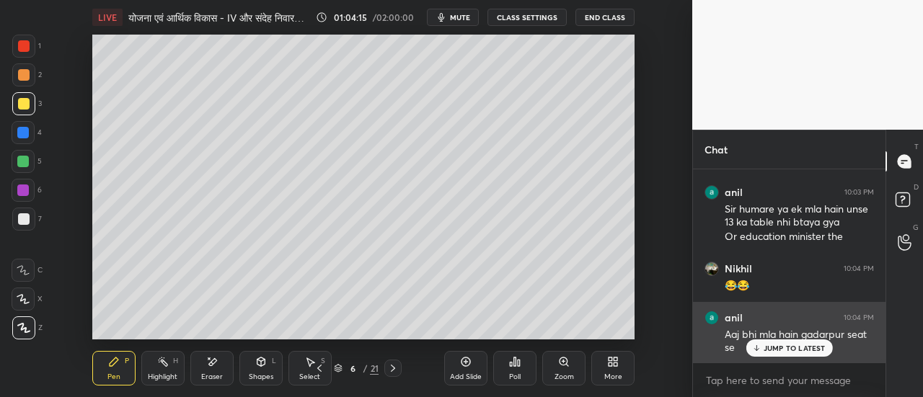
click at [783, 350] on p "JUMP TO LATEST" at bounding box center [795, 348] width 62 height 9
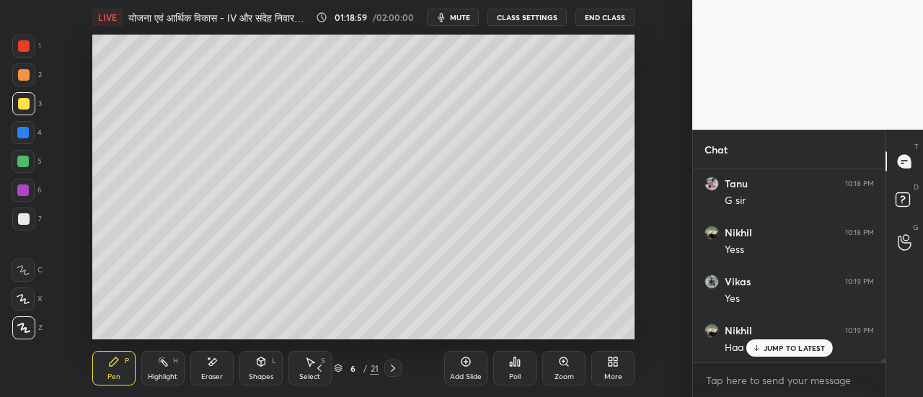
scroll to position [11003, 0]
click at [25, 75] on div at bounding box center [24, 75] width 12 height 12
click at [24, 221] on div at bounding box center [24, 219] width 12 height 12
click at [393, 373] on icon at bounding box center [393, 369] width 12 height 12
click at [772, 351] on p "JUMP TO LATEST" at bounding box center [795, 348] width 62 height 9
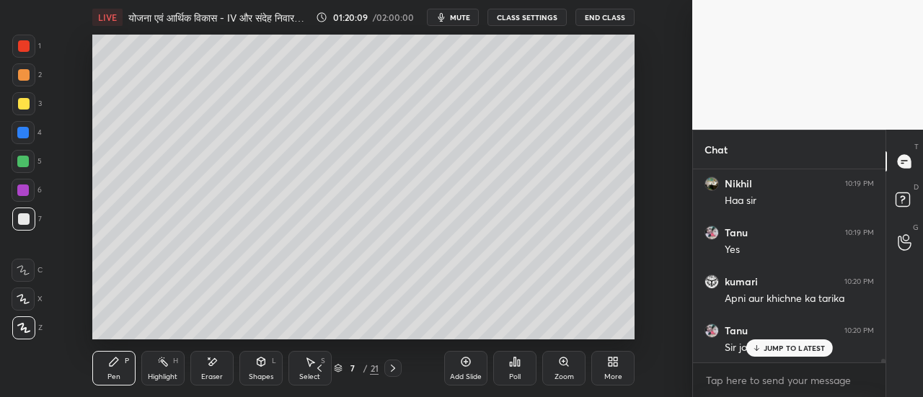
scroll to position [11150, 0]
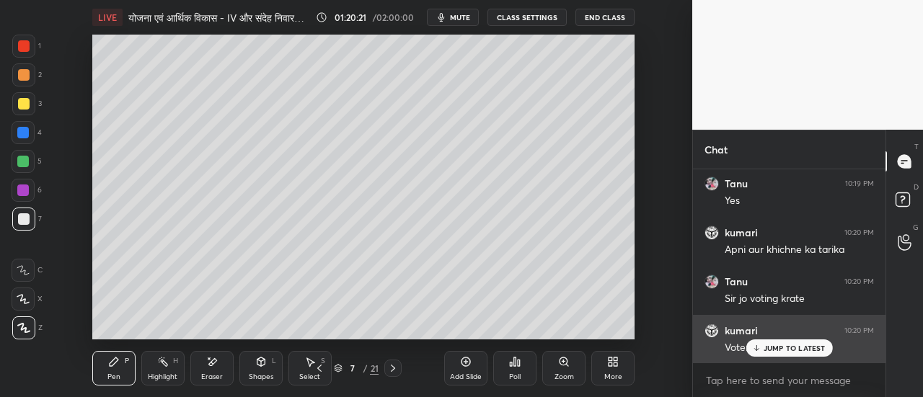
click at [773, 349] on p "JUMP TO LATEST" at bounding box center [795, 348] width 62 height 9
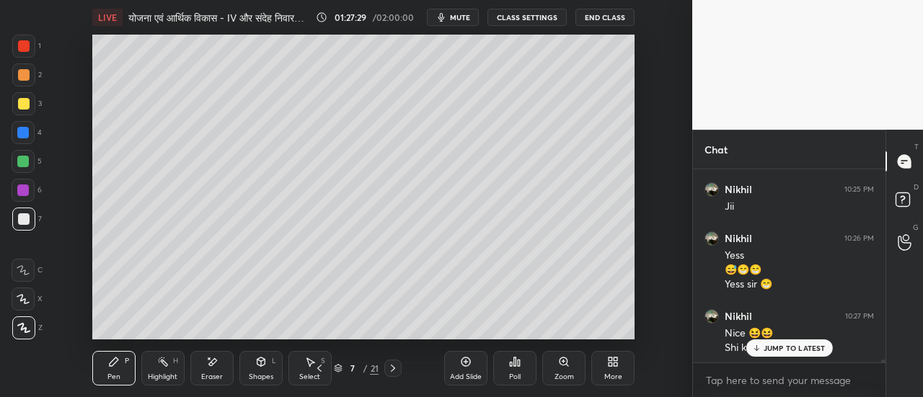
scroll to position [12236, 0]
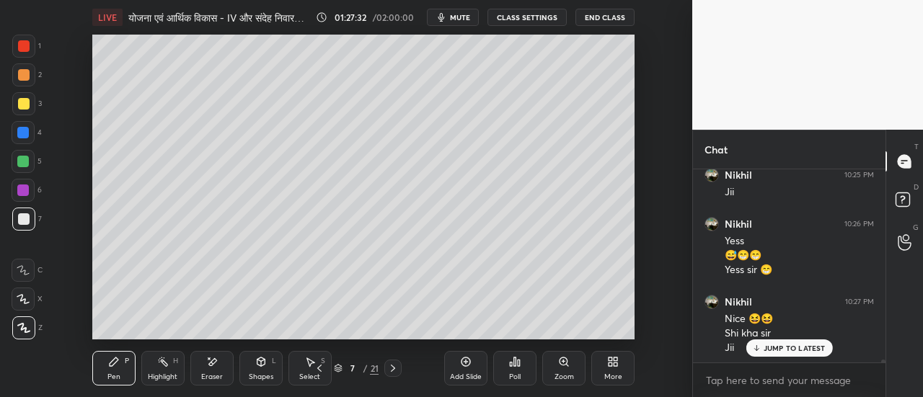
click at [396, 371] on icon at bounding box center [393, 369] width 12 height 12
click at [25, 107] on div at bounding box center [24, 104] width 12 height 12
click at [25, 51] on div at bounding box center [24, 46] width 12 height 12
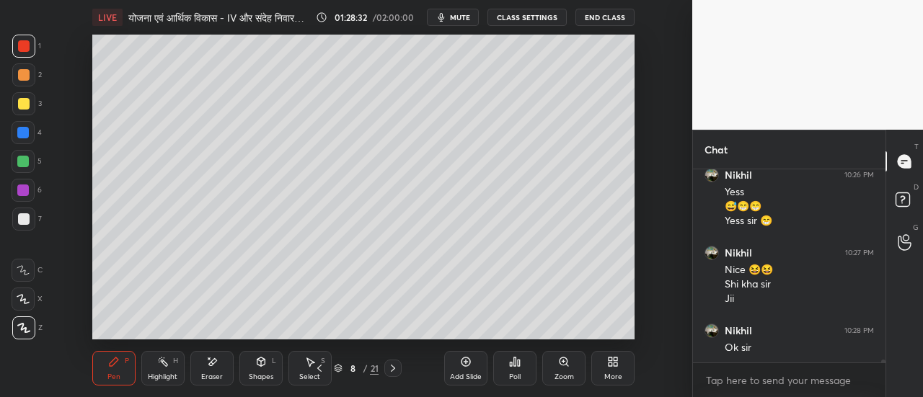
scroll to position [12334, 0]
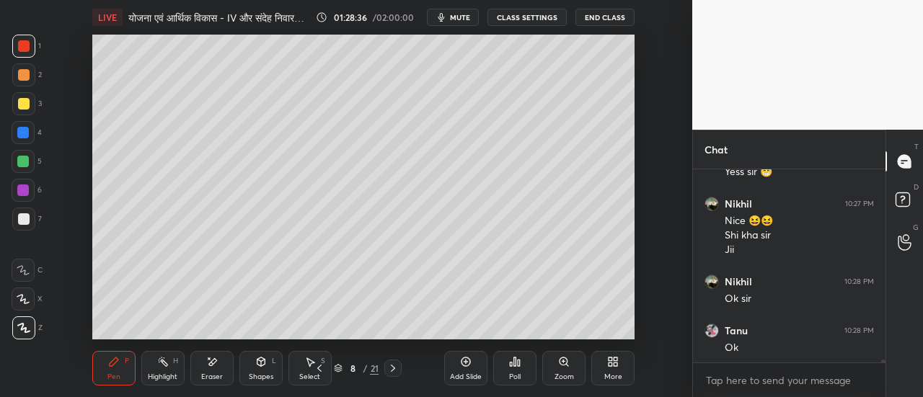
click at [464, 19] on span "mute" at bounding box center [460, 17] width 20 height 10
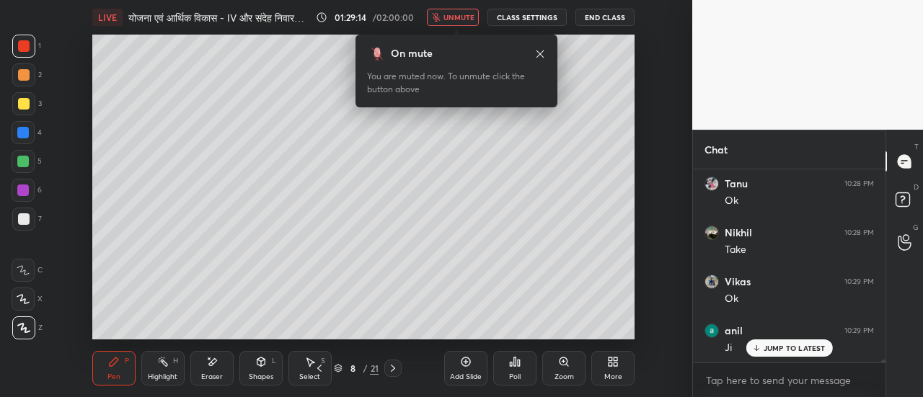
scroll to position [12530, 0]
click at [469, 19] on span "unmute" at bounding box center [458, 17] width 31 height 10
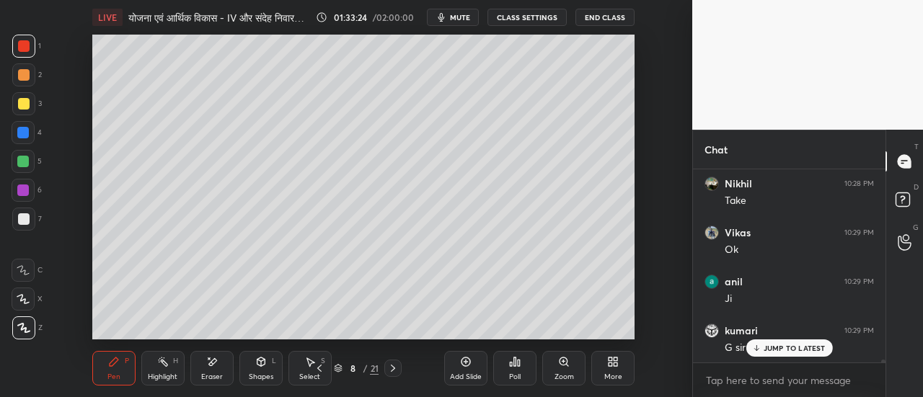
click at [213, 372] on div "Eraser" at bounding box center [211, 368] width 43 height 35
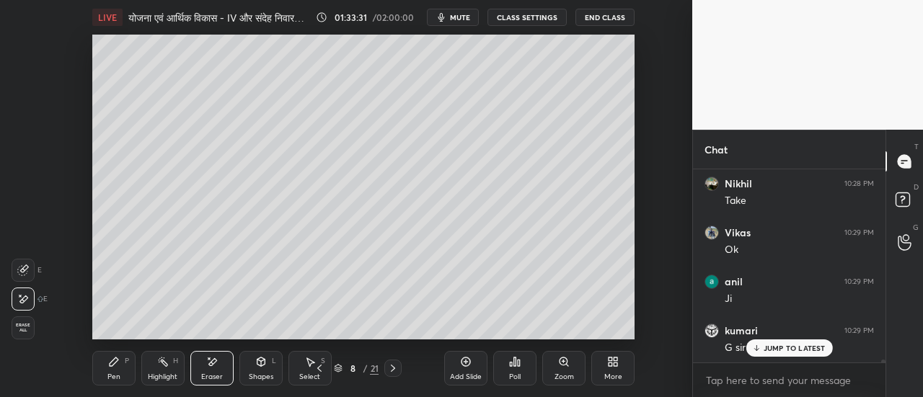
click at [112, 372] on div "Pen P" at bounding box center [113, 368] width 43 height 35
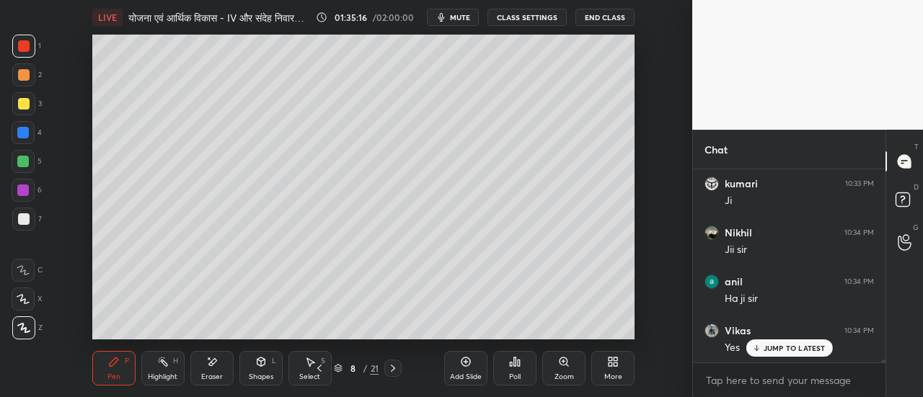
scroll to position [12776, 0]
click at [464, 17] on span "mute" at bounding box center [460, 17] width 20 height 10
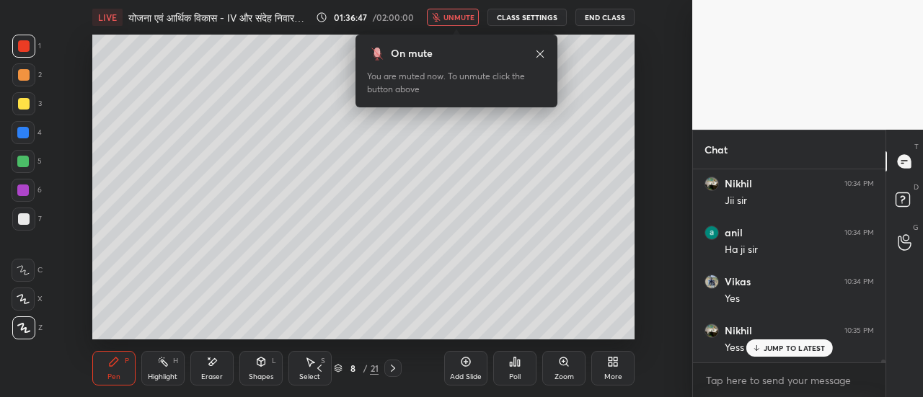
scroll to position [12825, 0]
click at [472, 25] on button "unmute" at bounding box center [453, 17] width 52 height 17
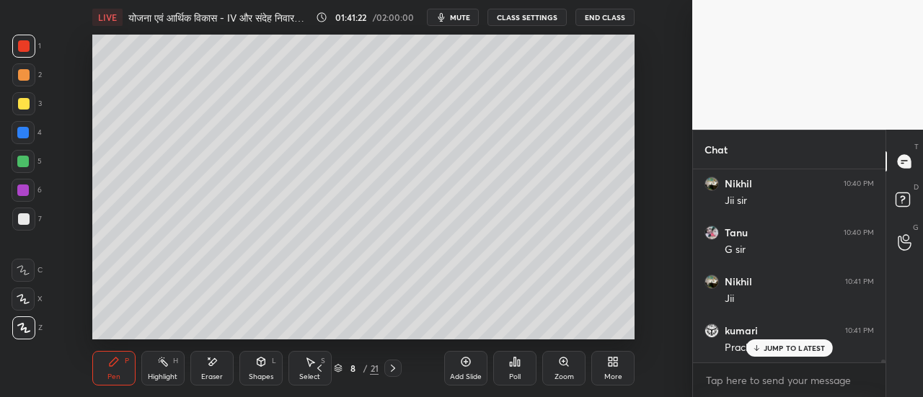
scroll to position [13579, 0]
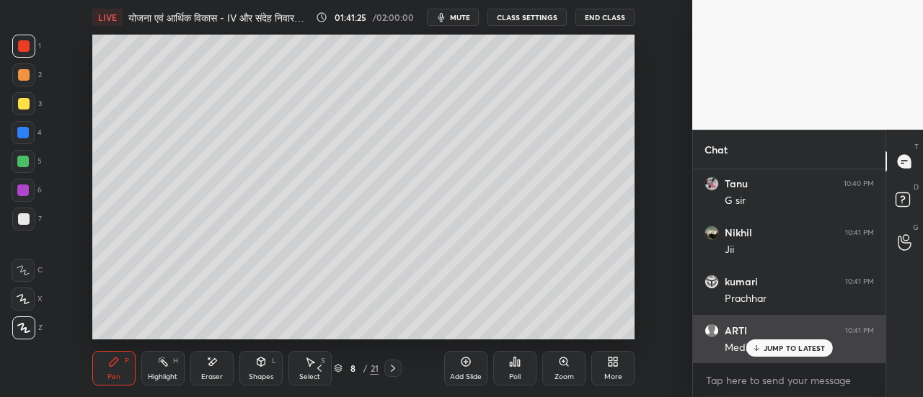
click at [783, 346] on p "JUMP TO LATEST" at bounding box center [795, 348] width 62 height 9
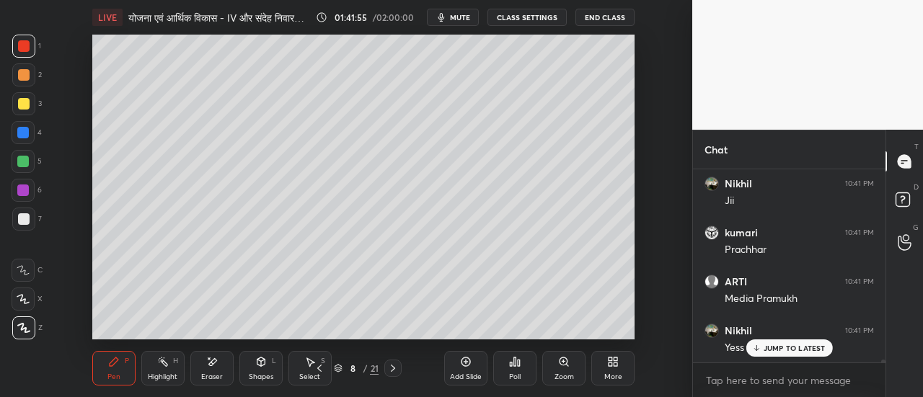
scroll to position [13677, 0]
click at [33, 110] on div at bounding box center [23, 103] width 23 height 23
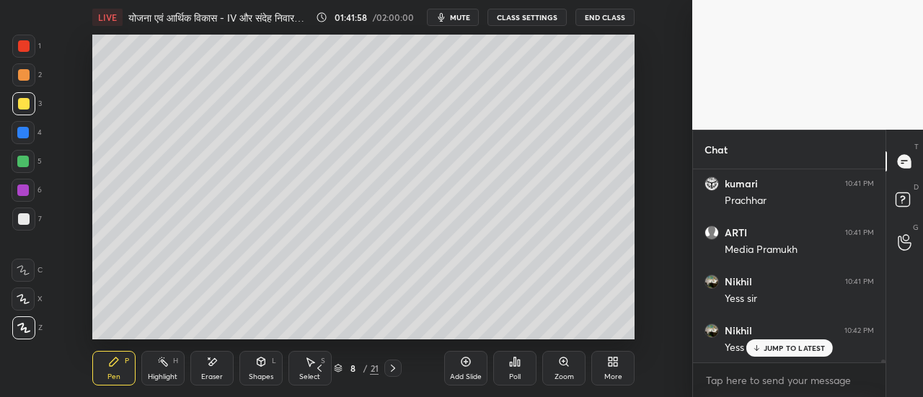
click at [25, 165] on div at bounding box center [23, 162] width 12 height 12
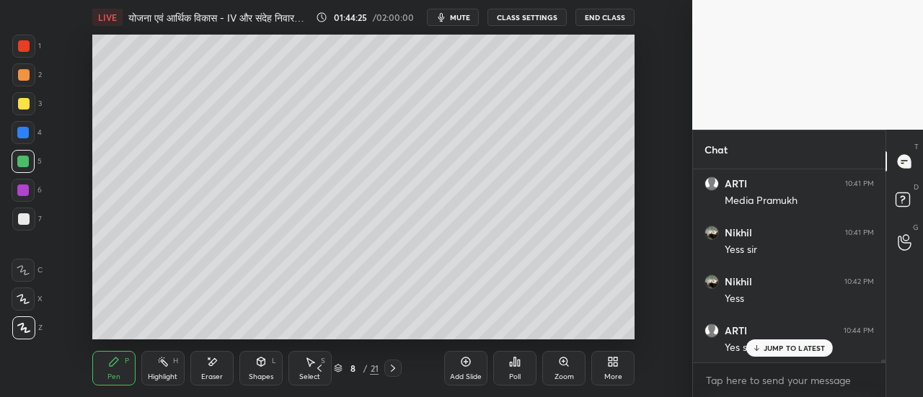
scroll to position [13775, 0]
click at [30, 132] on div at bounding box center [23, 132] width 23 height 23
click at [395, 368] on icon at bounding box center [393, 368] width 4 height 7
click at [25, 107] on div at bounding box center [24, 104] width 12 height 12
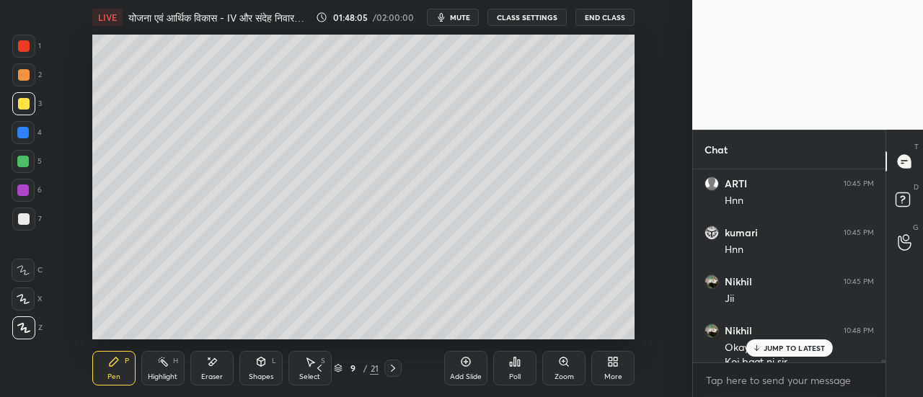
scroll to position [14034, 0]
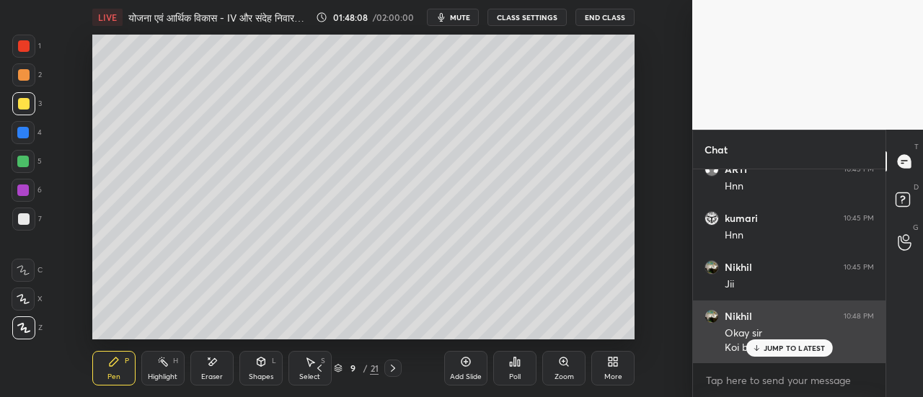
click at [780, 352] on p "JUMP TO LATEST" at bounding box center [795, 348] width 62 height 9
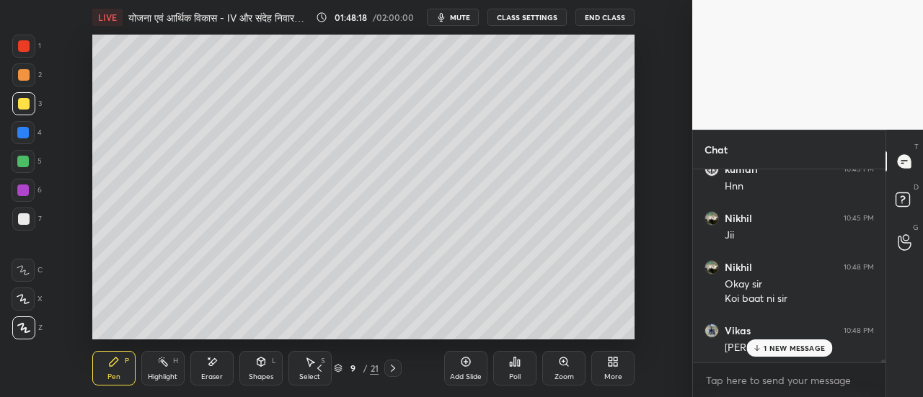
scroll to position [14132, 0]
click at [608, 20] on button "End Class" at bounding box center [604, 17] width 59 height 17
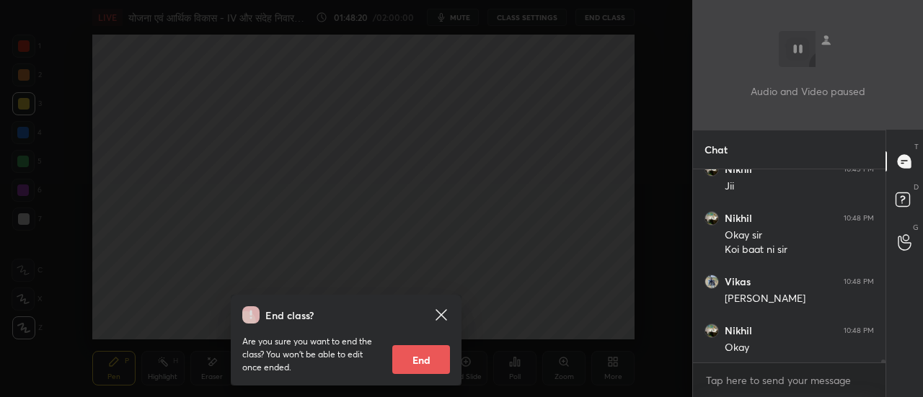
scroll to position [14181, 0]
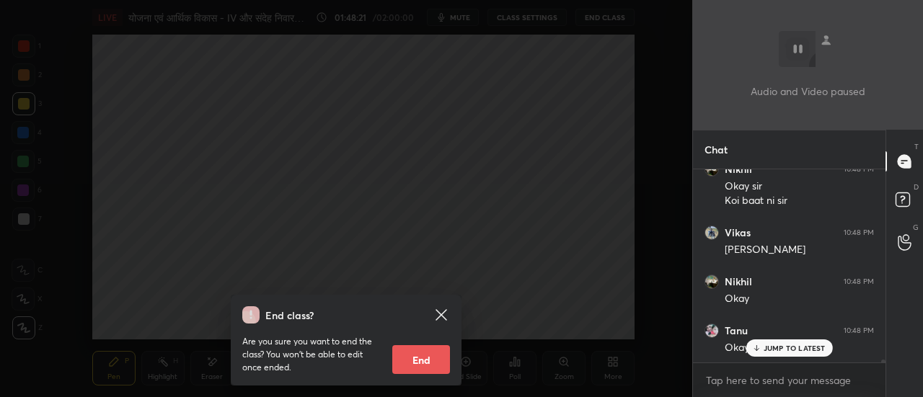
click at [441, 361] on button "End" at bounding box center [421, 359] width 58 height 29
type textarea "x"
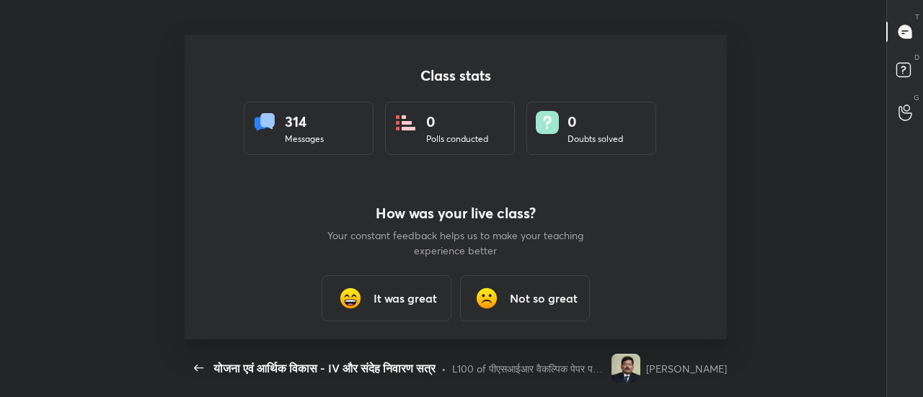
scroll to position [0, 0]
click at [421, 298] on h3 "It was great" at bounding box center [404, 298] width 63 height 17
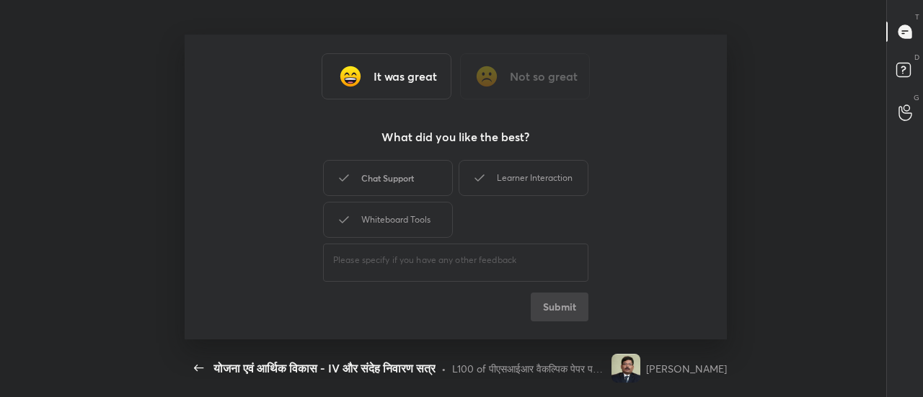
click at [391, 182] on div "Chat Support" at bounding box center [388, 178] width 130 height 36
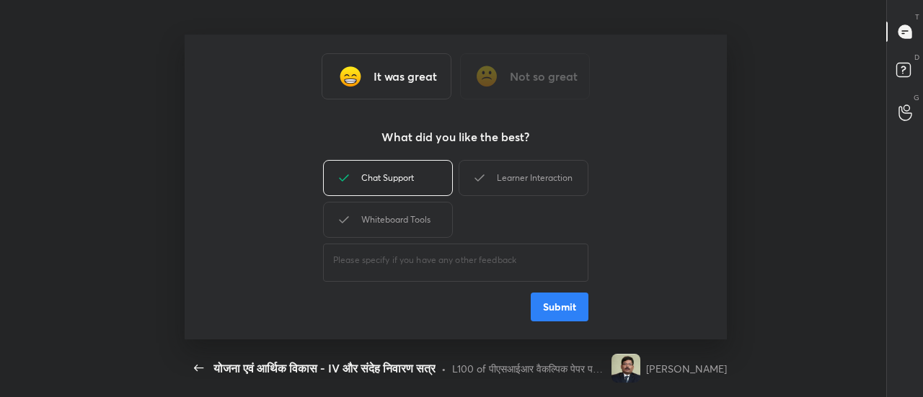
click at [484, 181] on icon at bounding box center [479, 177] width 17 height 17
click at [423, 233] on div "Whiteboard Tools" at bounding box center [388, 220] width 130 height 36
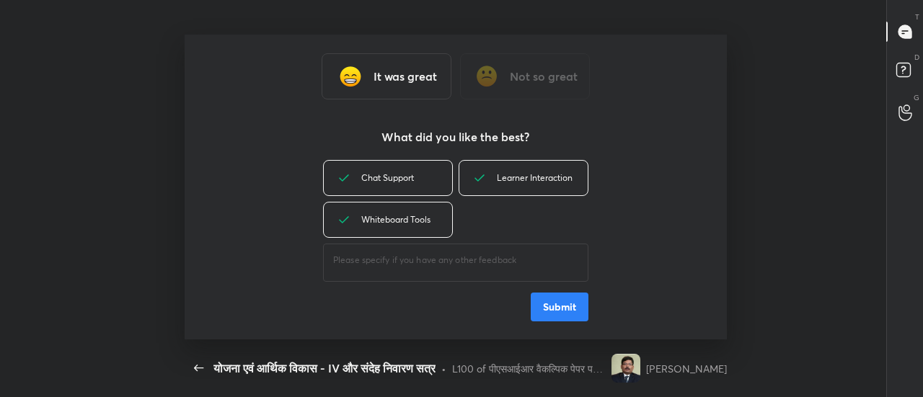
click at [571, 309] on button "Submit" at bounding box center [560, 307] width 58 height 29
